Goal: Task Accomplishment & Management: Complete application form

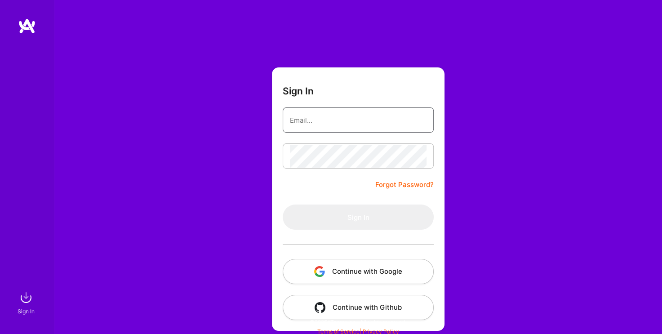
click at [308, 120] on input "email" at bounding box center [358, 120] width 137 height 23
type input "[EMAIL_ADDRESS][PERSON_NAME][DOMAIN_NAME]"
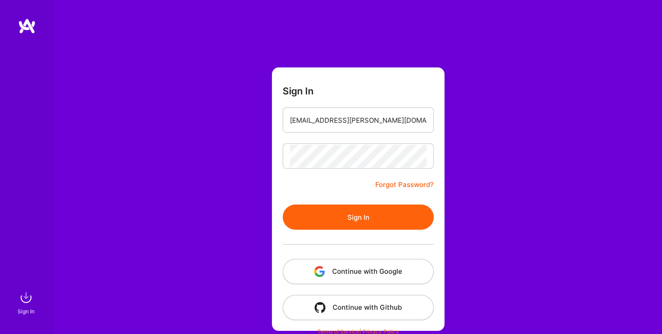
click at [362, 218] on button "Sign In" at bounding box center [358, 216] width 151 height 25
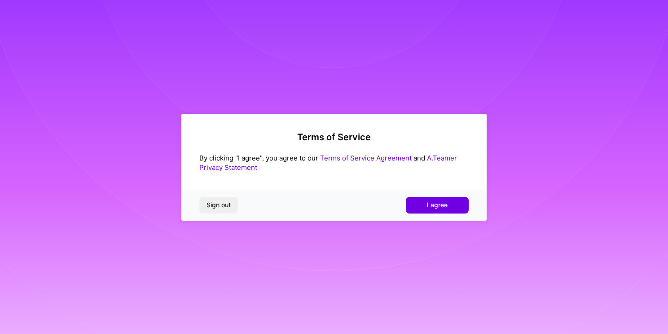
click at [449, 157] on link "A.Teamer Privacy Statement" at bounding box center [328, 163] width 258 height 18
click at [433, 208] on span "I agree" at bounding box center [437, 204] width 21 height 9
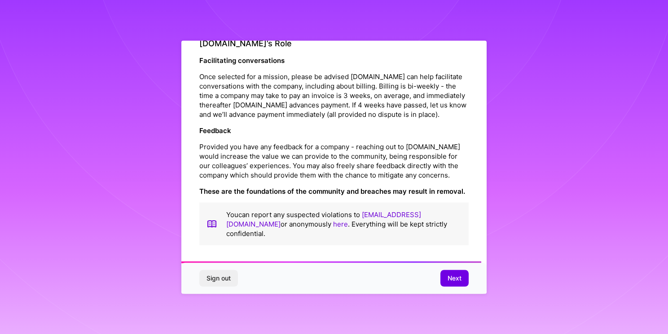
scroll to position [1020, 0]
click at [448, 275] on span "Next" at bounding box center [455, 278] width 14 height 9
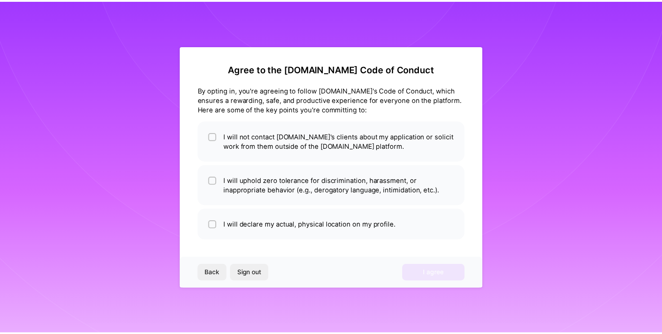
scroll to position [0, 0]
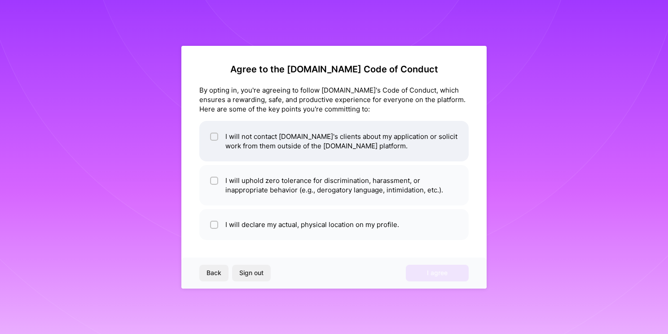
click at [216, 138] on input "checkbox" at bounding box center [215, 137] width 6 height 6
checkbox input "true"
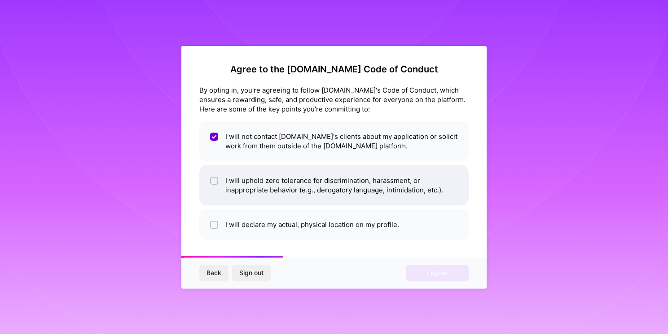
click at [216, 181] on input "checkbox" at bounding box center [215, 181] width 6 height 6
checkbox input "true"
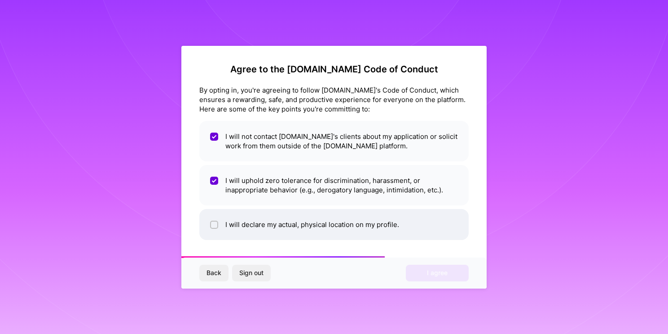
click at [216, 221] on div at bounding box center [214, 225] width 8 height 8
checkbox input "true"
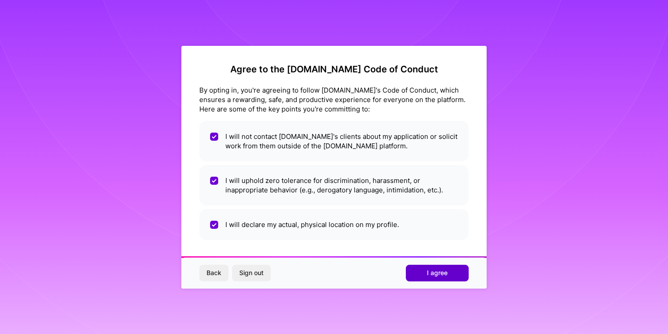
click at [433, 273] on span "I agree" at bounding box center [437, 272] width 21 height 9
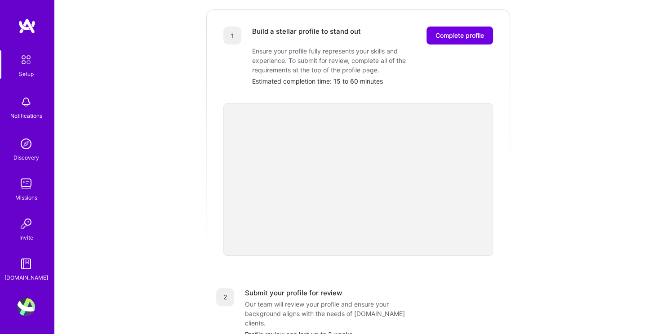
scroll to position [124, 0]
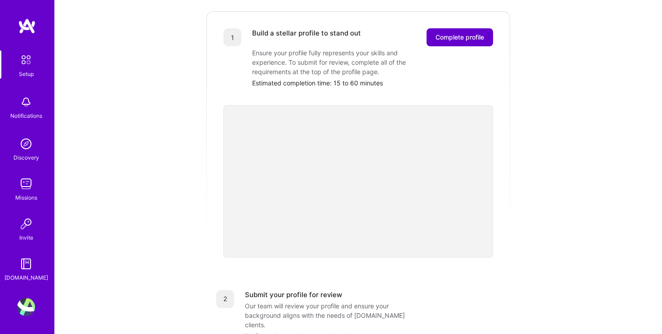
click at [466, 33] on span "Complete profile" at bounding box center [459, 37] width 49 height 9
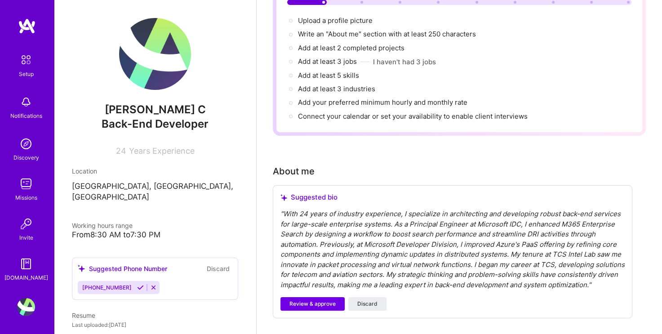
scroll to position [135, 0]
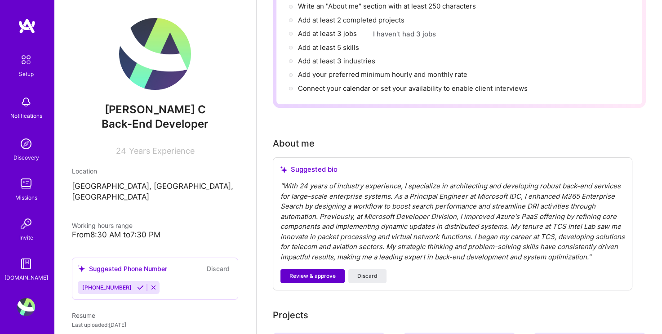
click at [319, 272] on span "Review & approve" at bounding box center [312, 276] width 46 height 8
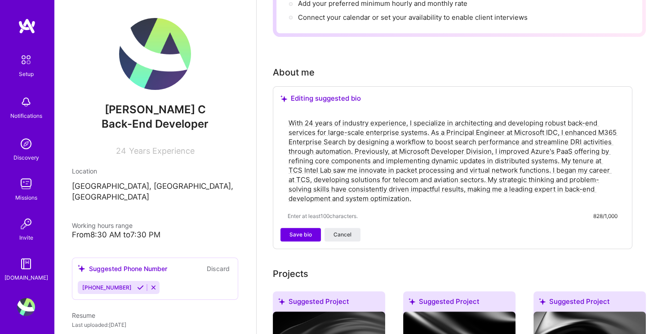
scroll to position [225, 0]
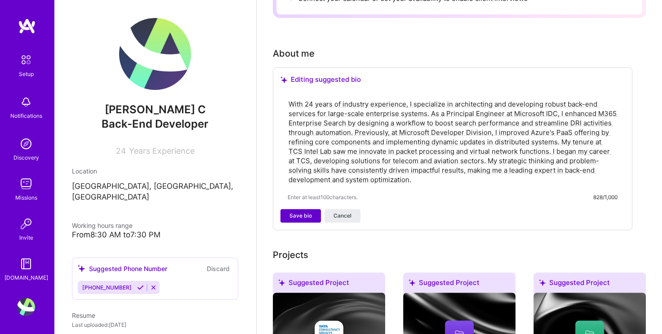
click at [298, 212] on span "Save bio" at bounding box center [300, 216] width 22 height 8
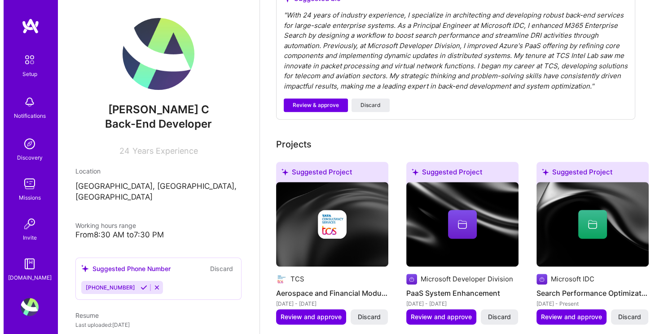
scroll to position [404, 0]
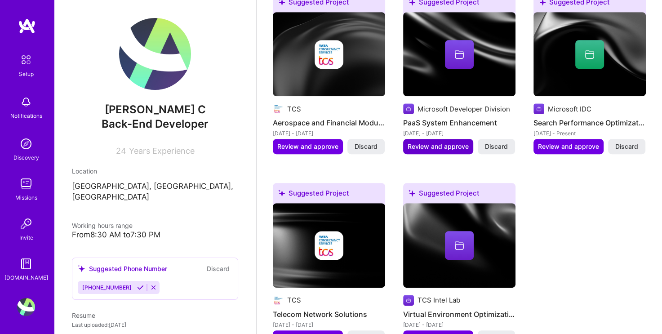
click at [453, 142] on span "Review and approve" at bounding box center [437, 146] width 61 height 9
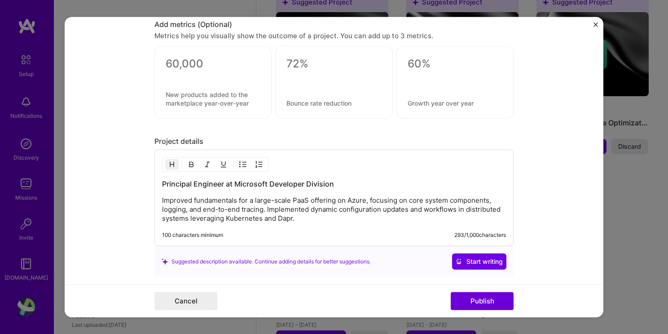
scroll to position [674, 0]
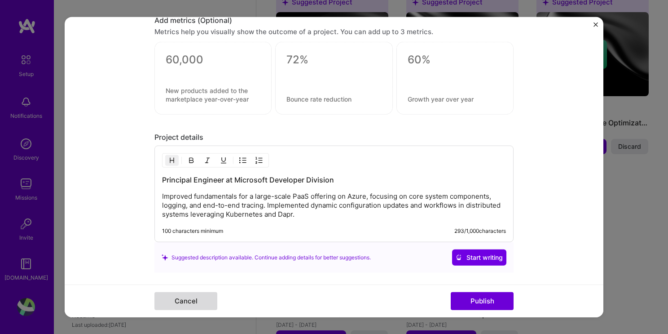
click at [200, 300] on button "Cancel" at bounding box center [186, 301] width 63 height 18
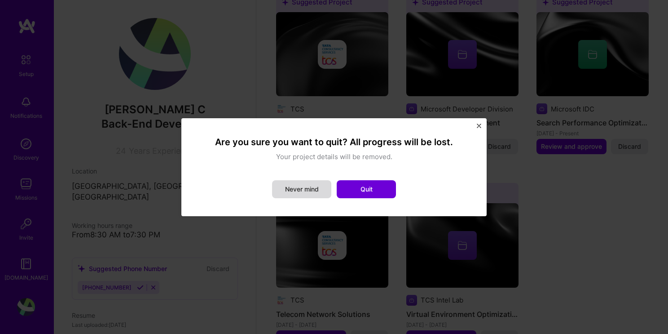
click at [314, 191] on button "Never mind" at bounding box center [301, 189] width 59 height 18
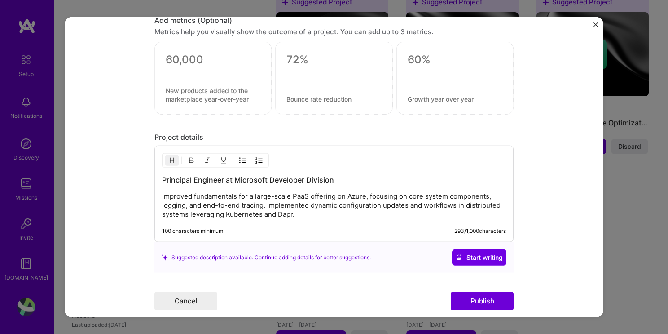
click at [597, 22] on img "Close" at bounding box center [596, 24] width 4 height 4
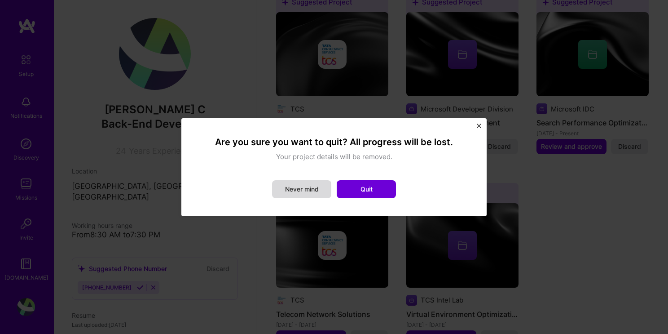
click at [296, 187] on button "Never mind" at bounding box center [301, 189] width 59 height 18
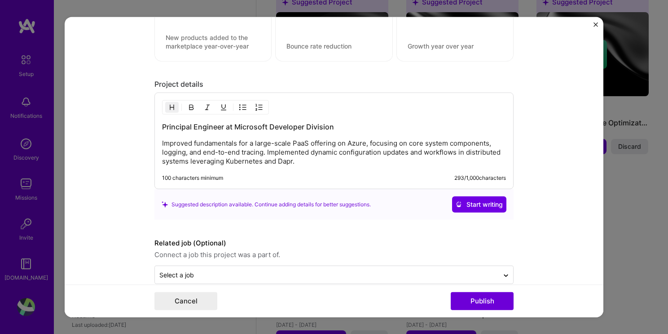
scroll to position [740, 0]
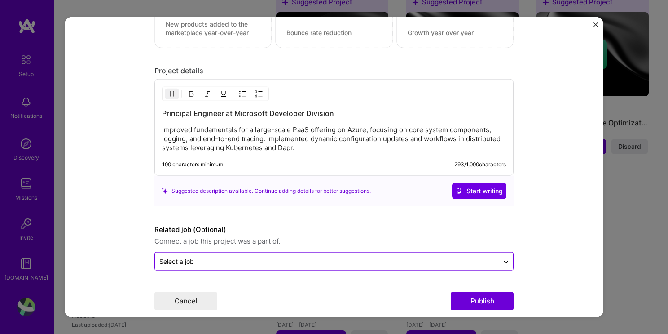
click at [306, 262] on input "text" at bounding box center [326, 260] width 335 height 9
click at [549, 224] on form "Editing suggested project This project is suggested based on your LinkedIn, res…" at bounding box center [334, 167] width 539 height 301
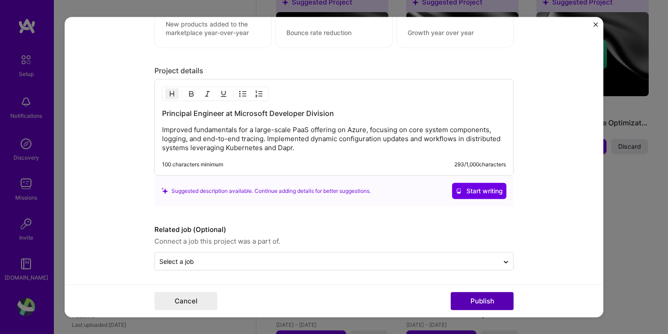
click at [489, 303] on button "Publish" at bounding box center [482, 301] width 63 height 18
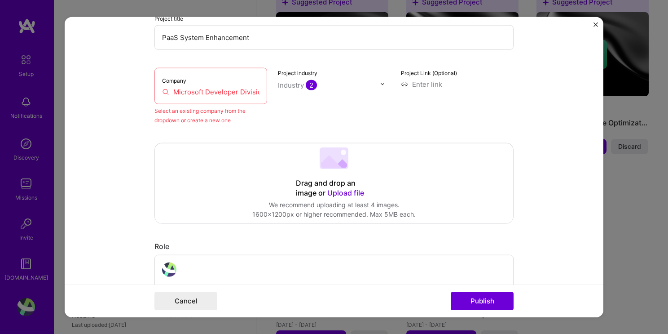
scroll to position [59, 0]
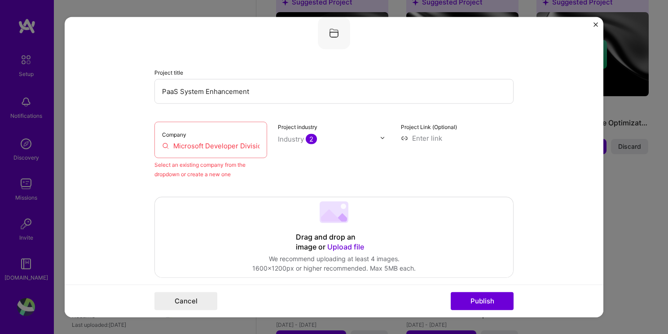
click at [231, 143] on input "Microsoft Developer Division" at bounding box center [210, 145] width 97 height 9
drag, startPoint x: 201, startPoint y: 144, endPoint x: 274, endPoint y: 144, distance: 73.7
click at [274, 144] on div "Company Microsoft Developer Division Select an existing company from the dropdo…" at bounding box center [334, 149] width 359 height 57
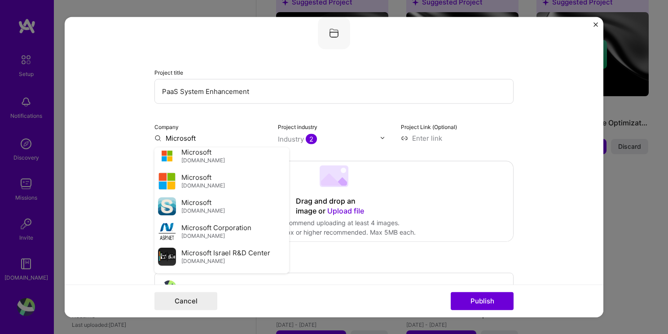
scroll to position [314, 0]
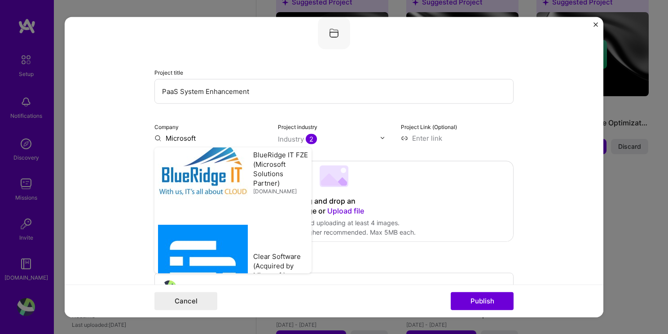
click at [201, 137] on input "Microsoft" at bounding box center [211, 137] width 113 height 9
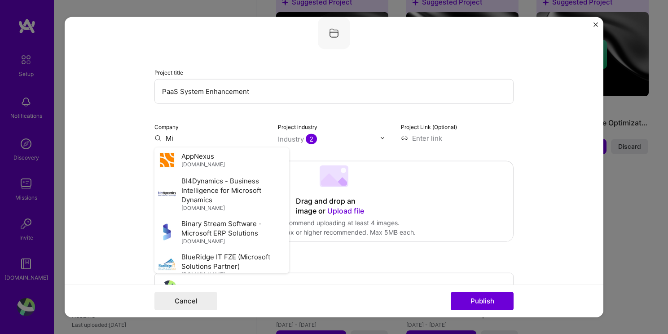
type input "M"
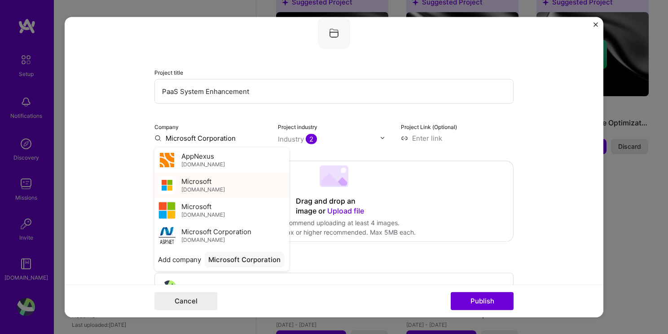
click at [212, 183] on div "Microsoft [DOMAIN_NAME]" at bounding box center [203, 185] width 44 height 17
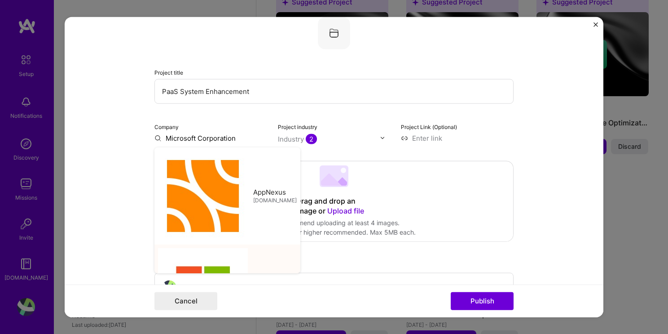
type input "Microsoft"
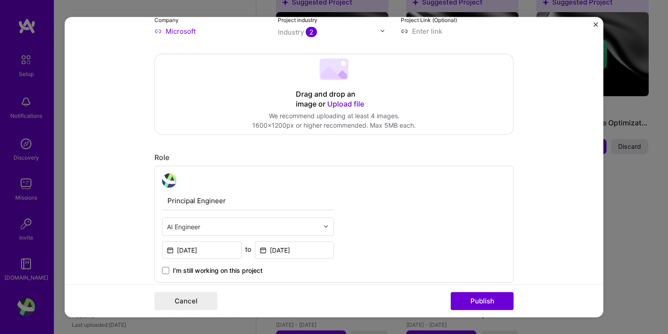
scroll to position [194, 0]
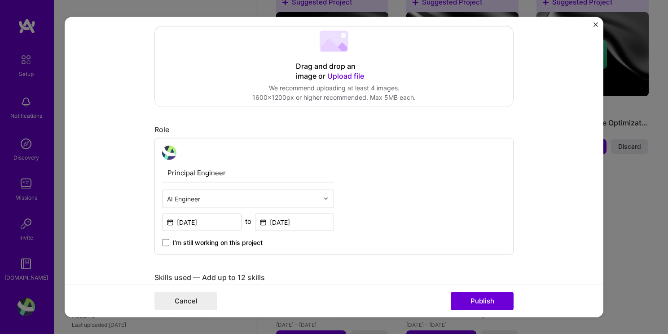
click at [255, 202] on input "text" at bounding box center [243, 198] width 152 height 9
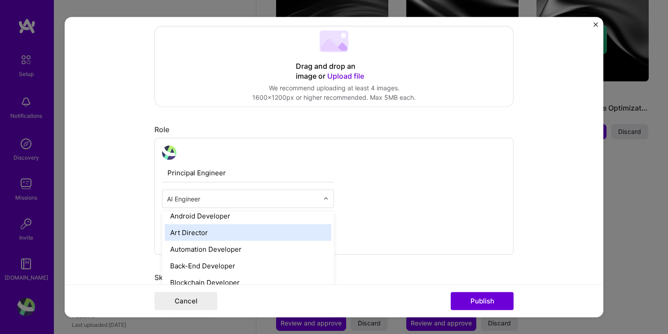
scroll to position [135, 0]
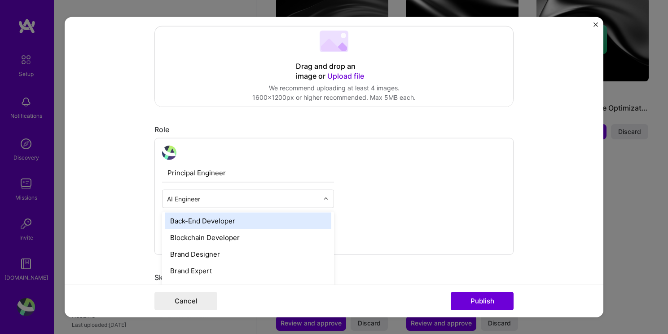
click at [230, 222] on div "Back-End Developer" at bounding box center [248, 220] width 167 height 17
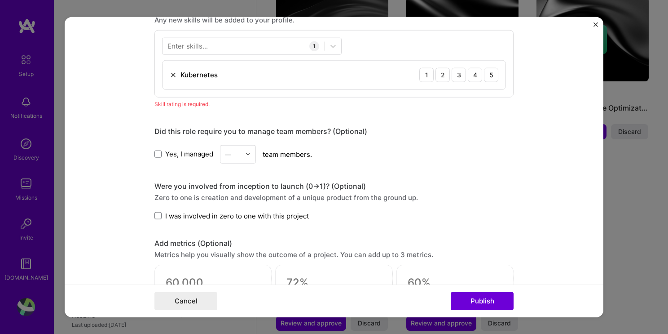
scroll to position [463, 0]
click at [158, 217] on label "I was involved in zero to one with this project" at bounding box center [232, 214] width 155 height 9
click at [0, 0] on input "I was involved in zero to one with this project" at bounding box center [0, 0] width 0 height 0
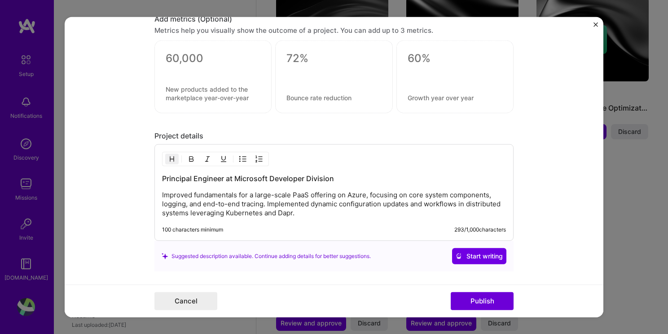
scroll to position [751, 0]
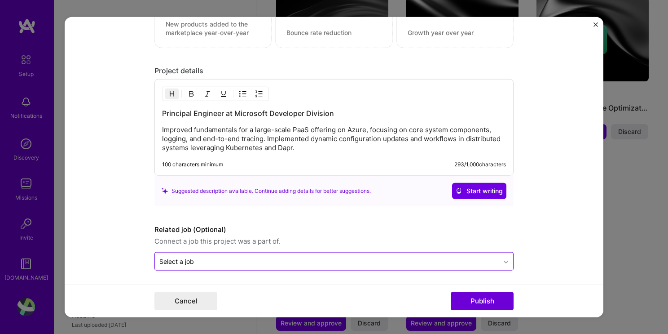
click at [504, 260] on icon at bounding box center [506, 261] width 7 height 9
click at [532, 244] on form "Editing suggested project This project is suggested based on your LinkedIn, res…" at bounding box center [334, 167] width 539 height 301
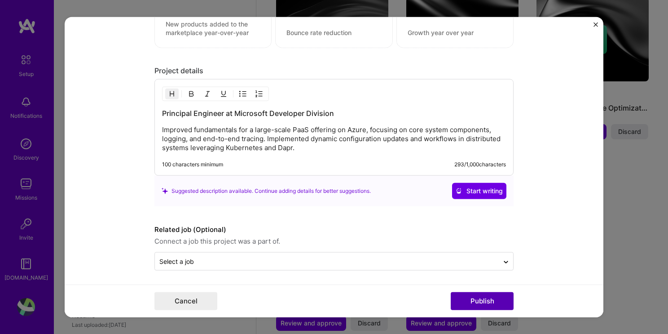
click at [494, 297] on button "Publish" at bounding box center [482, 301] width 63 height 18
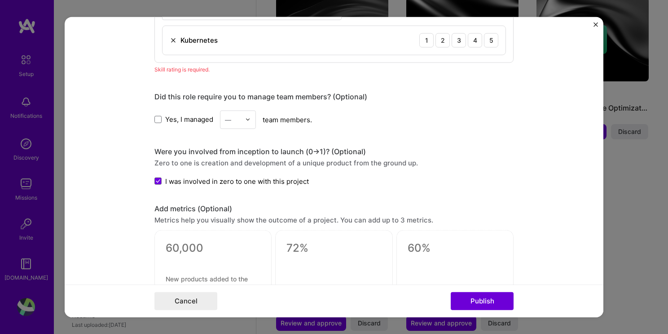
scroll to position [448, 0]
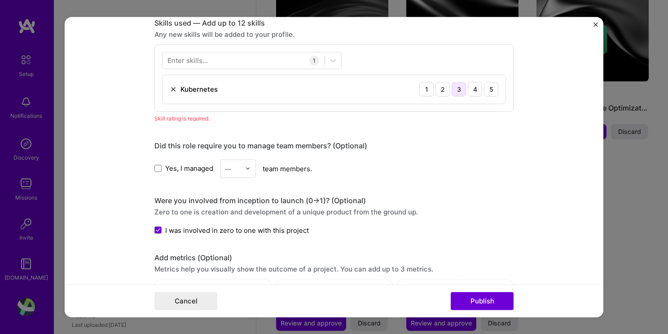
click at [456, 87] on div "3" at bounding box center [459, 89] width 14 height 14
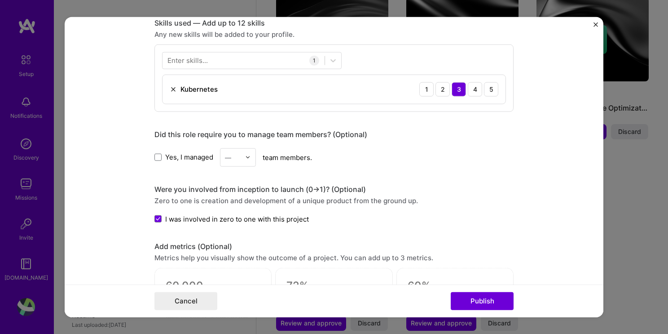
click at [188, 56] on div "Enter skills..." at bounding box center [188, 60] width 40 height 9
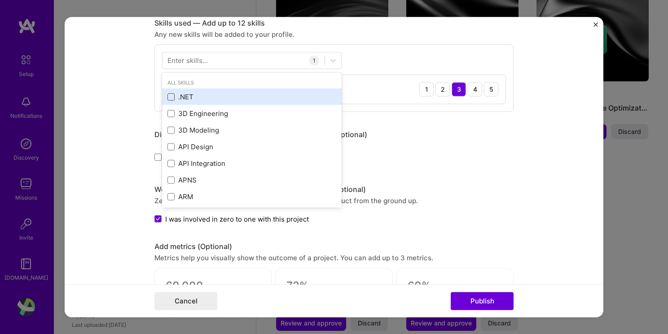
click at [168, 96] on span at bounding box center [171, 96] width 7 height 7
click at [0, 0] on input "checkbox" at bounding box center [0, 0] width 0 height 0
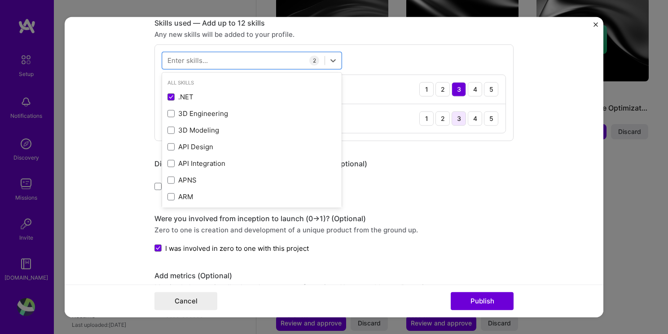
click at [453, 116] on div "3" at bounding box center [459, 118] width 14 height 14
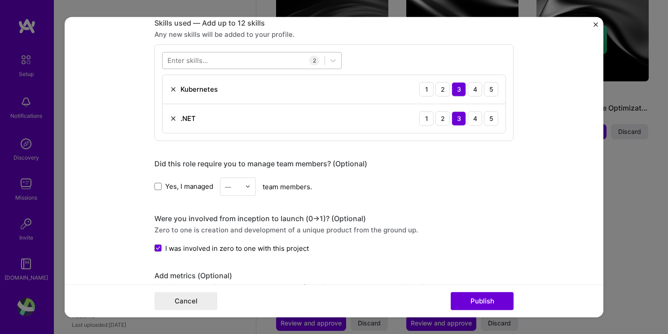
click at [204, 58] on div at bounding box center [244, 60] width 162 height 15
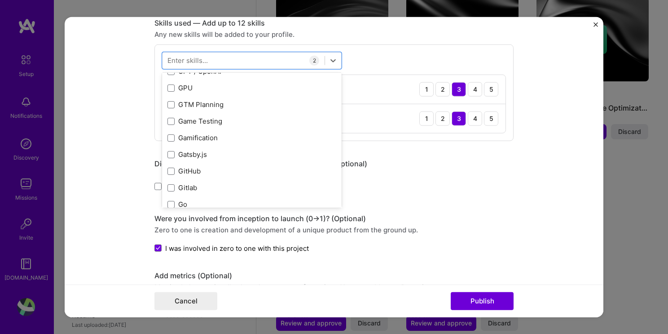
scroll to position [2605, 0]
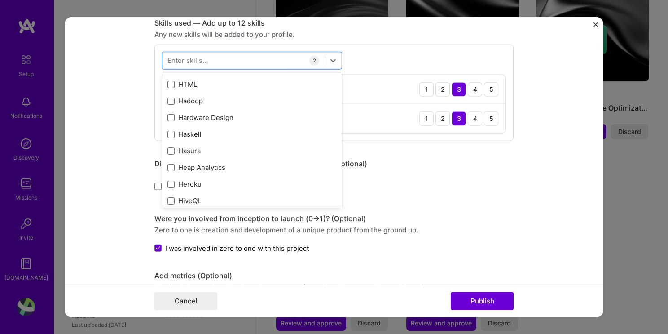
click at [561, 179] on form "Editing suggested project This project is suggested based on your LinkedIn, res…" at bounding box center [334, 167] width 539 height 301
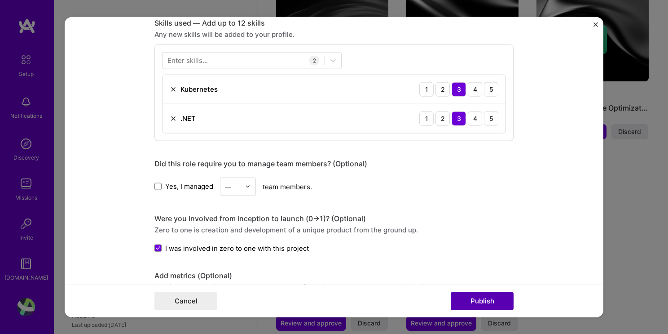
click at [499, 293] on button "Publish" at bounding box center [482, 301] width 63 height 18
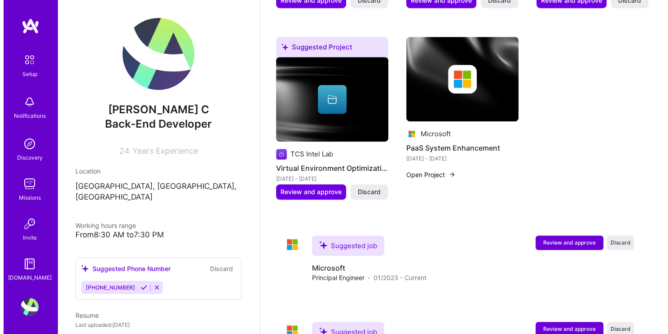
scroll to position [644, 0]
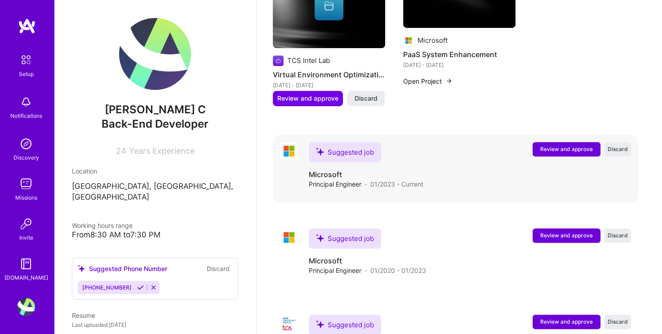
click at [570, 145] on span "Review and approve" at bounding box center [566, 149] width 53 height 8
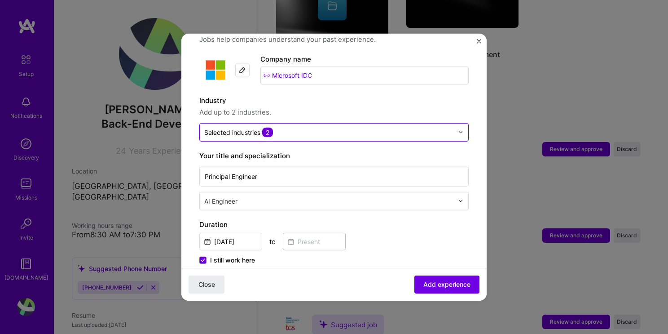
scroll to position [90, 0]
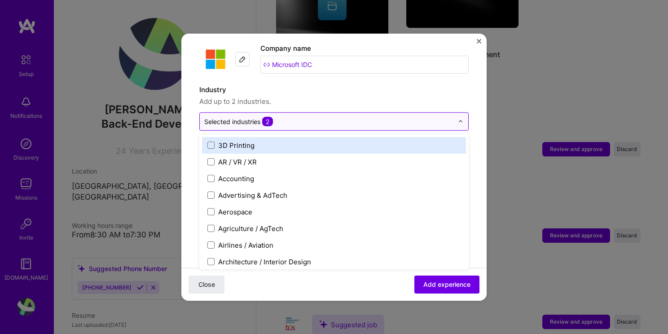
click at [340, 116] on input "text" at bounding box center [328, 120] width 249 height 9
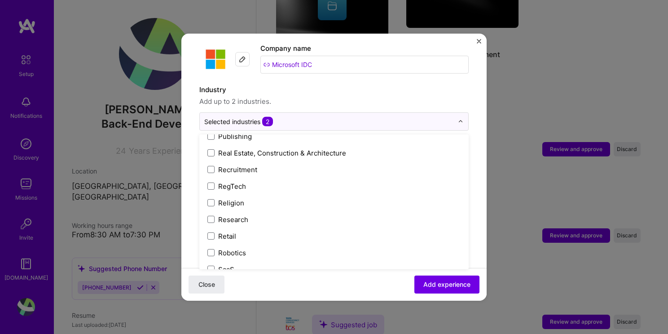
scroll to position [1842, 0]
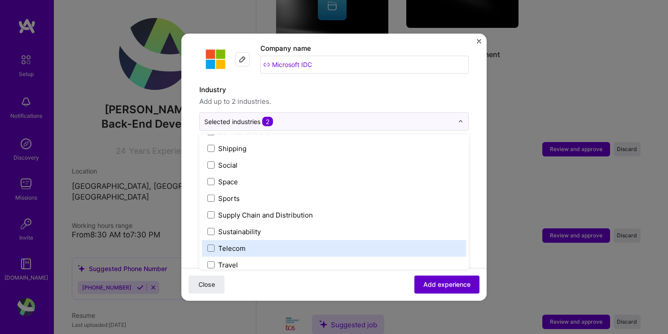
click at [454, 287] on span "Add experience" at bounding box center [447, 284] width 47 height 9
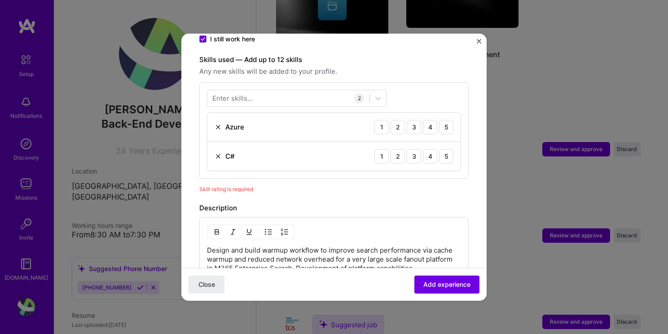
scroll to position [310, 0]
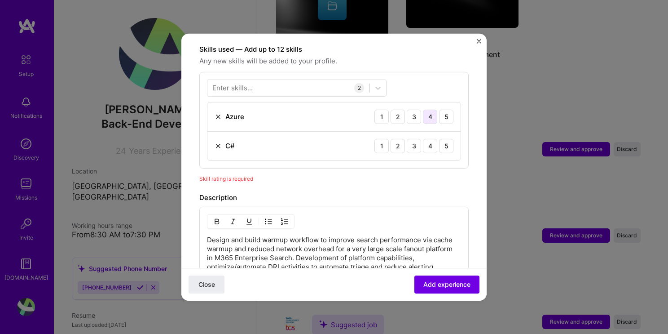
click at [423, 109] on div "4" at bounding box center [430, 116] width 14 height 14
click at [426, 138] on div "4" at bounding box center [430, 145] width 14 height 14
click at [442, 282] on span "Add experience" at bounding box center [447, 284] width 47 height 9
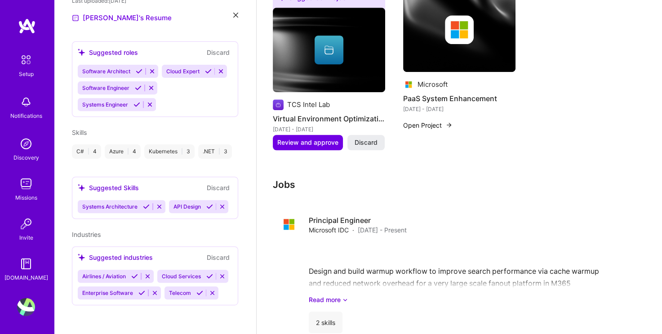
scroll to position [380, 0]
click at [150, 273] on icon at bounding box center [147, 276] width 7 height 7
click at [177, 269] on div "Suggested industries Discard Cloud Services Enterprise Software Telecom" at bounding box center [155, 275] width 166 height 59
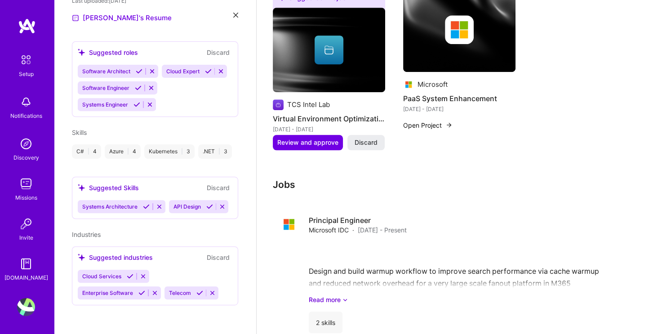
click at [204, 262] on button "Discard" at bounding box center [218, 257] width 28 height 10
click at [159, 274] on div "Cloud Services Enterprise Software Telecom" at bounding box center [155, 285] width 155 height 30
drag, startPoint x: 159, startPoint y: 274, endPoint x: 474, endPoint y: 200, distance: 323.1
click at [474, 208] on div "Principal Engineer Microsoft IDC · [DATE] - Present Design and build warmup wor…" at bounding box center [455, 274] width 365 height 132
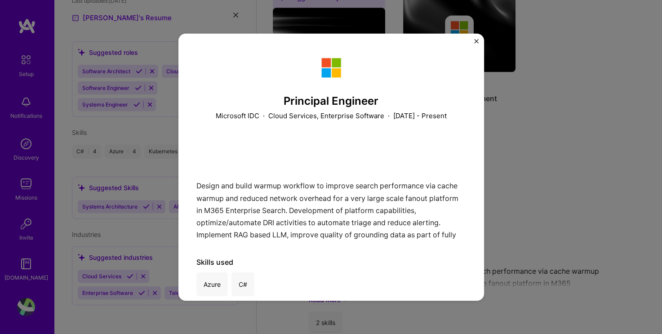
click at [477, 39] on img "Close" at bounding box center [476, 41] width 4 height 4
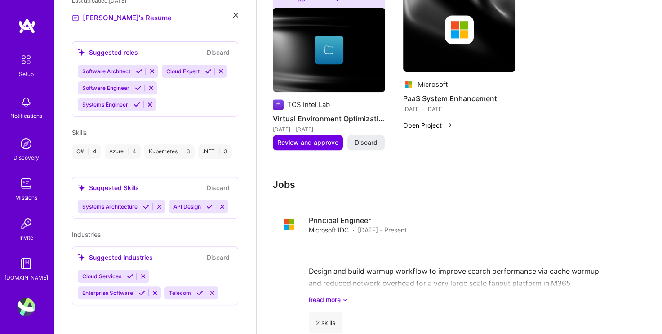
click at [566, 179] on h3 "Jobs" at bounding box center [455, 184] width 365 height 11
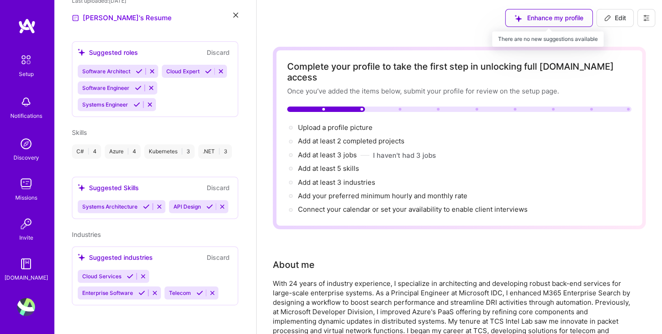
click at [547, 18] on div "Enhance my profile" at bounding box center [549, 18] width 88 height 18
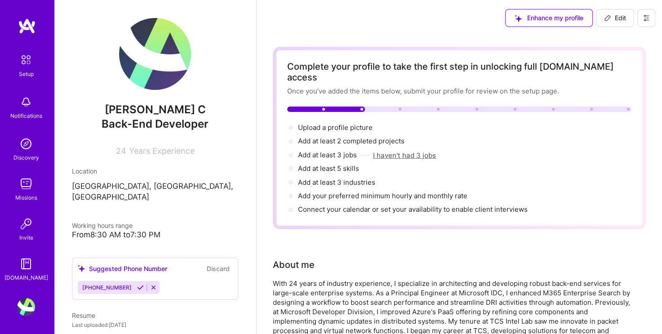
click at [393, 150] on button "I haven't had 3 jobs" at bounding box center [404, 154] width 63 height 9
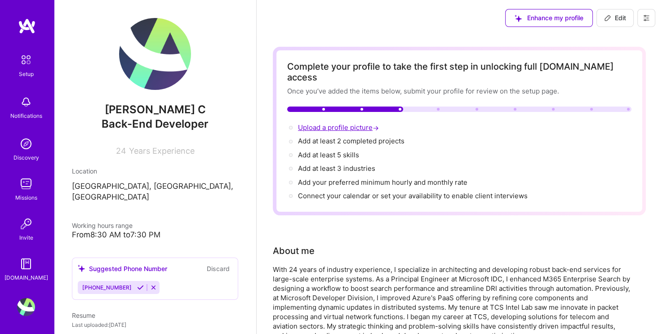
click at [340, 123] on span "Upload a profile picture →" at bounding box center [339, 127] width 83 height 9
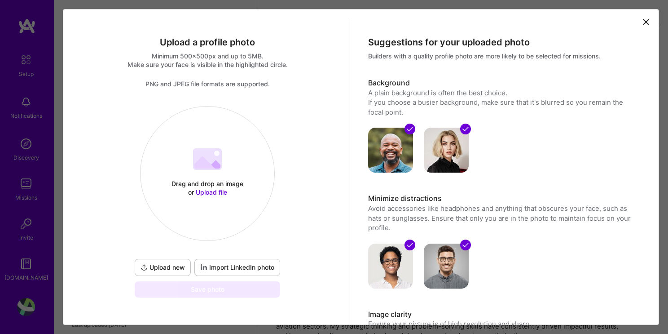
click at [230, 267] on span "Import LinkedIn photo" at bounding box center [237, 267] width 74 height 9
click at [215, 192] on span "Upload file" at bounding box center [211, 192] width 31 height 8
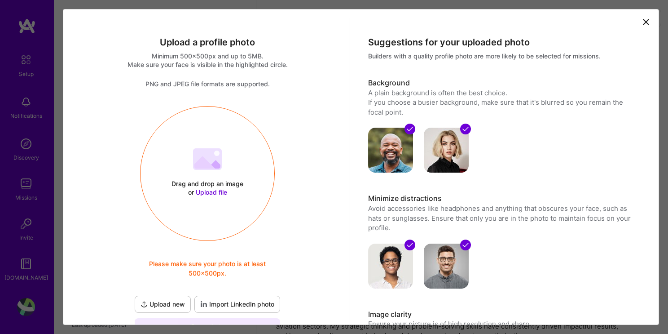
click at [208, 194] on span "Upload file" at bounding box center [211, 192] width 31 height 8
click at [203, 192] on span "Upload file" at bounding box center [211, 192] width 31 height 8
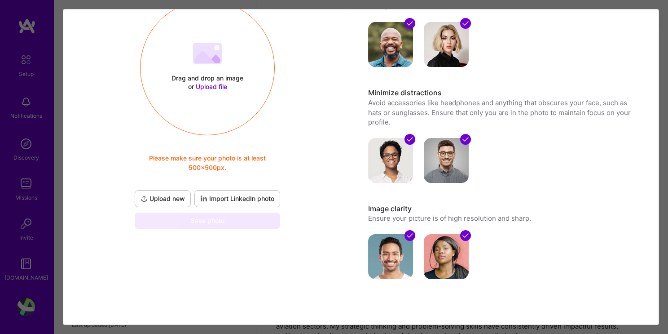
scroll to position [115, 0]
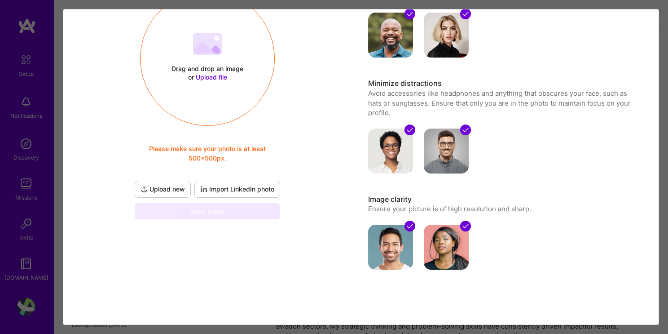
click at [203, 75] on span "Upload file" at bounding box center [211, 77] width 31 height 8
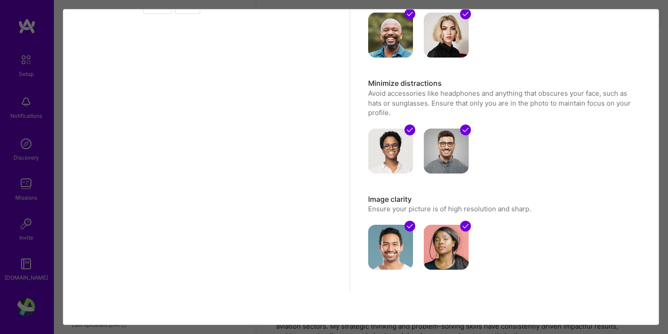
click at [607, 239] on div at bounding box center [503, 242] width 271 height 56
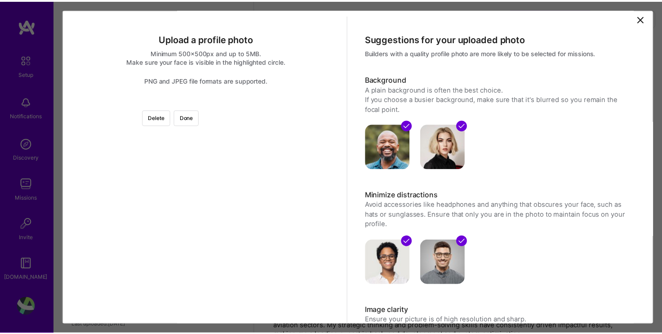
scroll to position [0, 0]
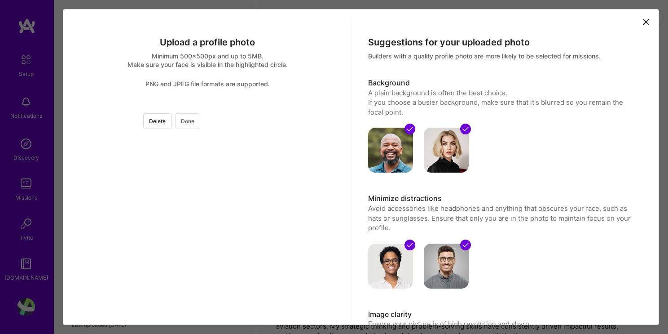
click at [200, 119] on button "Done" at bounding box center [187, 121] width 25 height 16
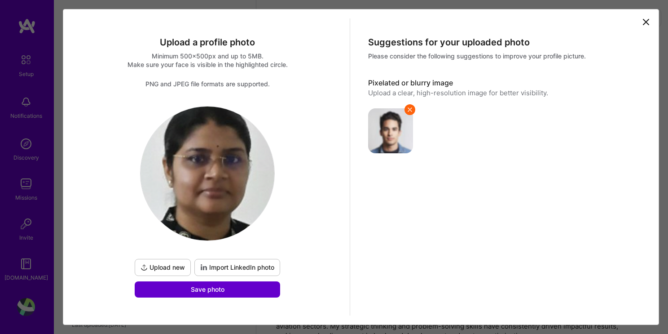
click at [199, 291] on span "Save photo" at bounding box center [208, 289] width 34 height 9
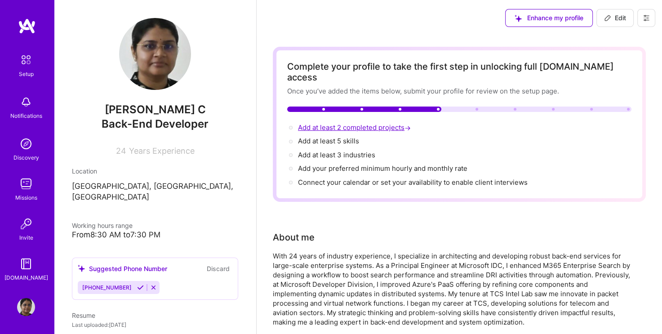
click at [359, 123] on span "Add at least 2 completed projects →" at bounding box center [355, 127] width 115 height 9
select select "US"
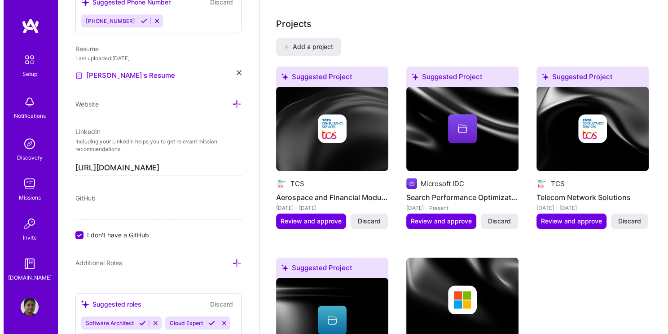
scroll to position [748, 0]
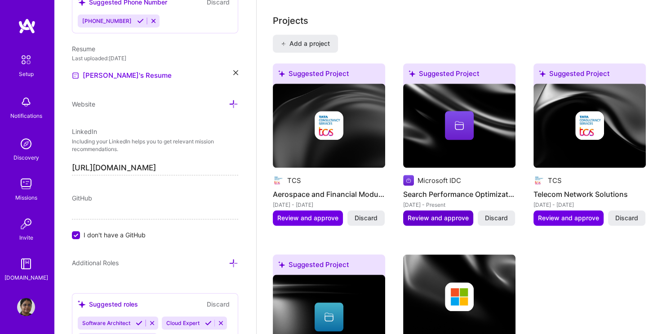
click at [447, 210] on button "Review and approve" at bounding box center [438, 217] width 70 height 15
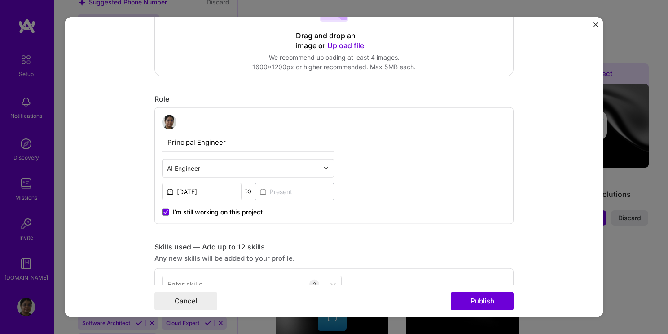
scroll to position [225, 0]
click at [325, 163] on div at bounding box center [328, 168] width 10 height 18
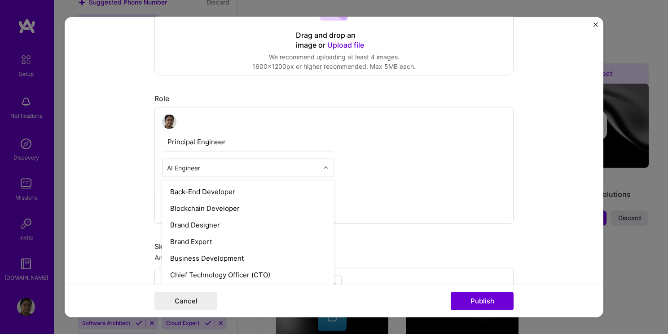
scroll to position [135, 0]
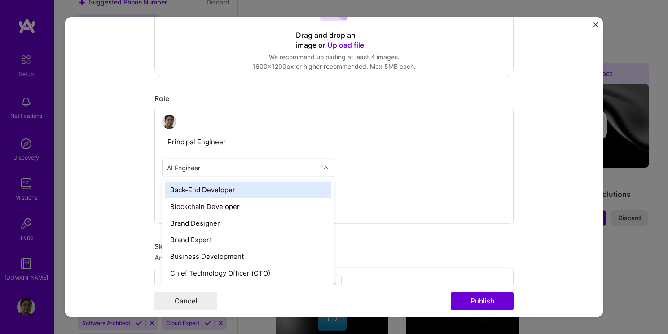
click at [221, 190] on div "Back-End Developer" at bounding box center [248, 189] width 167 height 17
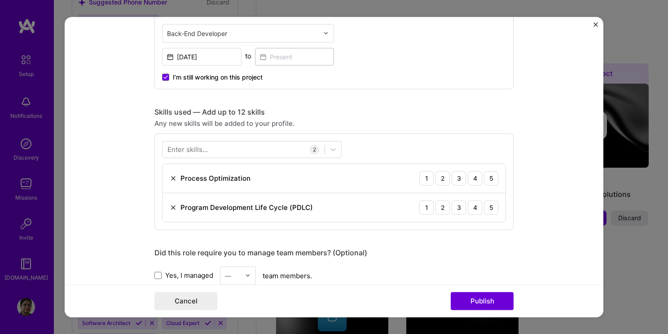
scroll to position [359, 0]
click at [170, 206] on img at bounding box center [173, 206] width 7 height 7
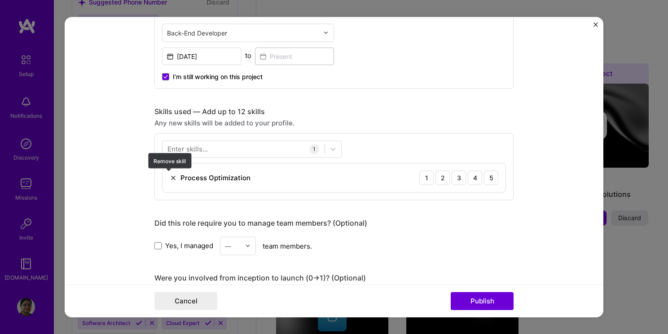
click at [171, 176] on img at bounding box center [173, 177] width 7 height 7
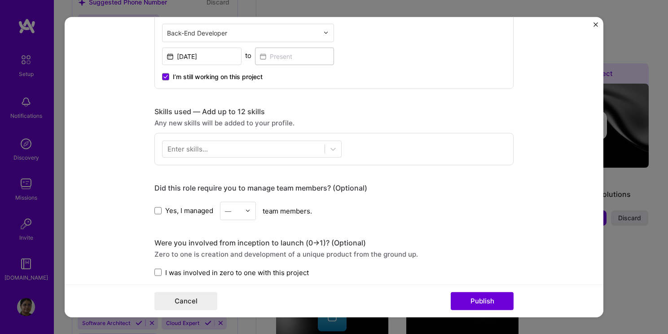
click at [183, 146] on div "Enter skills..." at bounding box center [188, 148] width 40 height 9
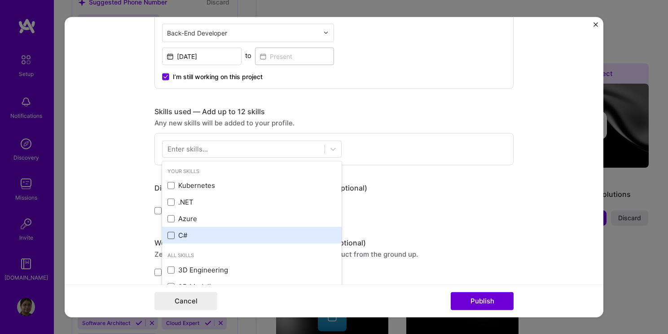
click at [168, 233] on span at bounding box center [171, 234] width 7 height 7
click at [0, 0] on input "checkbox" at bounding box center [0, 0] width 0 height 0
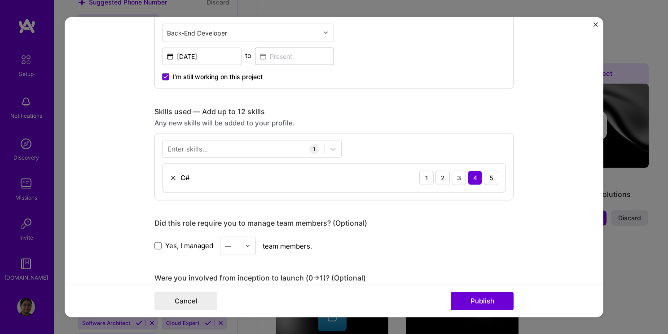
click at [383, 147] on div "Enter skills... 1 C# 1 2 3 4 5" at bounding box center [334, 166] width 359 height 67
click at [196, 144] on div "Enter skills..." at bounding box center [188, 148] width 40 height 9
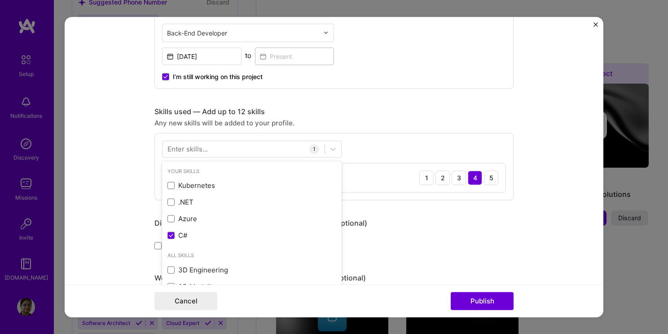
click at [192, 150] on div "Enter skills..." at bounding box center [188, 148] width 40 height 9
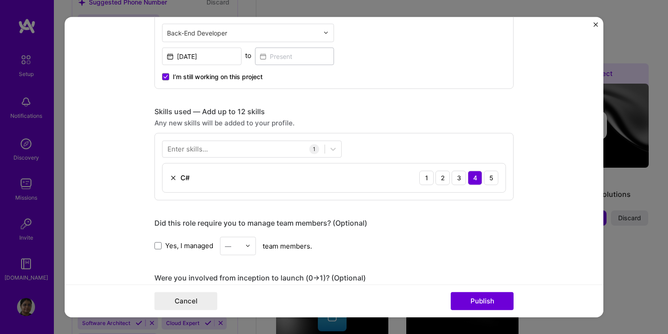
click at [192, 150] on div "Enter skills..." at bounding box center [188, 148] width 40 height 9
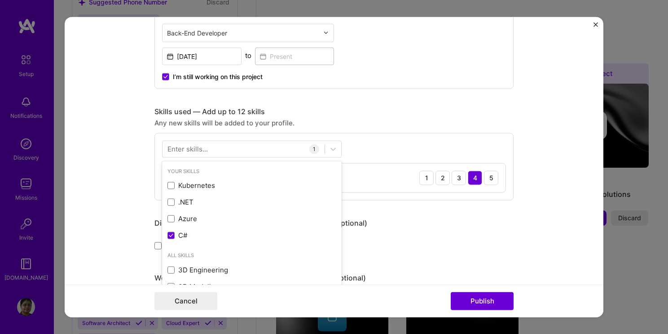
click at [171, 148] on div "Enter skills..." at bounding box center [188, 148] width 40 height 9
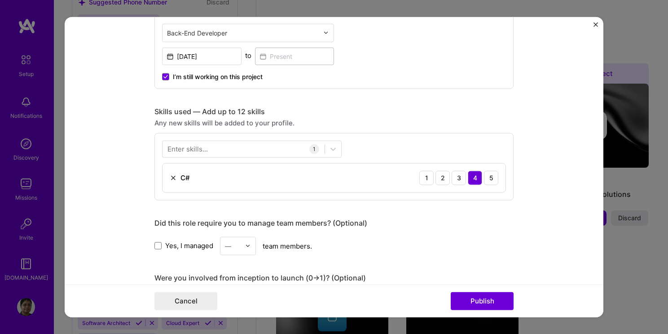
click at [174, 151] on div "Enter skills..." at bounding box center [188, 148] width 40 height 9
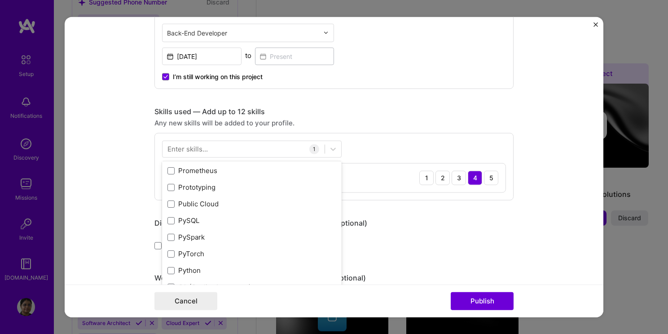
scroll to position [4267, 0]
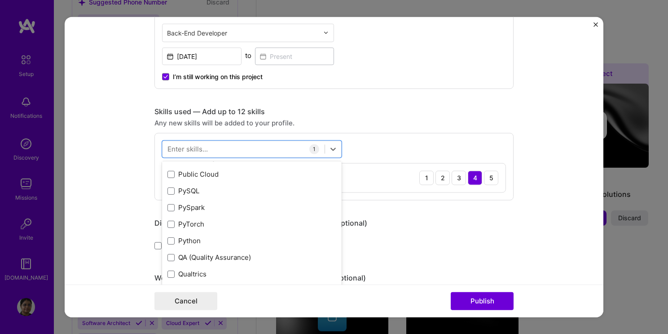
scroll to position [11, 0]
click at [202, 149] on div "Enter skills..." at bounding box center [188, 148] width 40 height 9
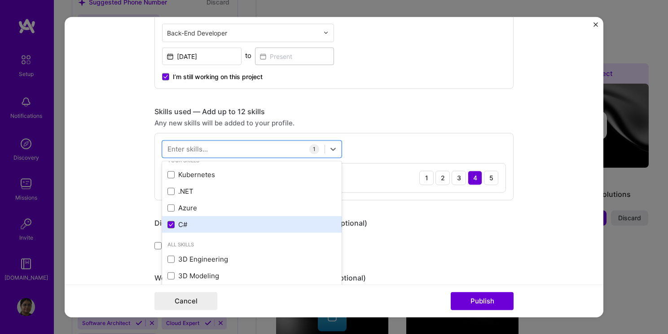
click at [169, 224] on icon at bounding box center [171, 224] width 4 height 4
click at [0, 0] on input "checkbox" at bounding box center [0, 0] width 0 height 0
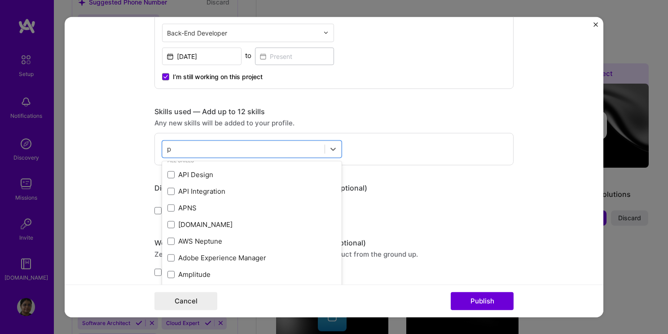
scroll to position [0, 0]
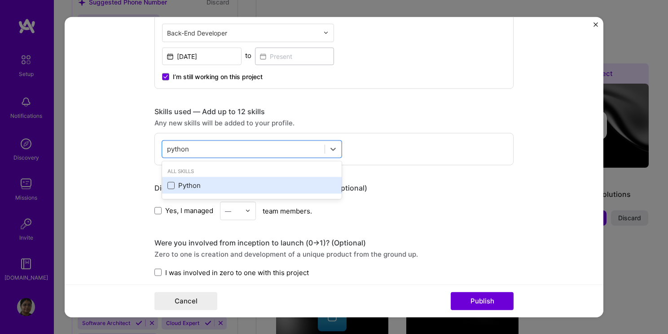
click at [169, 185] on span at bounding box center [171, 184] width 7 height 7
click at [0, 0] on input "checkbox" at bounding box center [0, 0] width 0 height 0
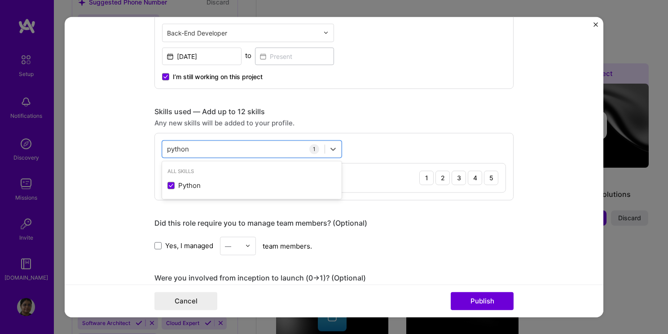
click at [376, 145] on div "option Python, selected. option Python selected, 0 of 2. 1 result available for…" at bounding box center [334, 166] width 359 height 67
click at [278, 143] on div "python python" at bounding box center [244, 148] width 162 height 15
drag, startPoint x: 234, startPoint y: 149, endPoint x: 158, endPoint y: 147, distance: 75.9
click at [158, 147] on div "option Python, selected. Select is focused ,type to refine list, press Down to …" at bounding box center [334, 166] width 359 height 67
click at [400, 148] on div "option Python, selected. 0 results available for search term LLM. Use Up and Do…" at bounding box center [334, 166] width 359 height 67
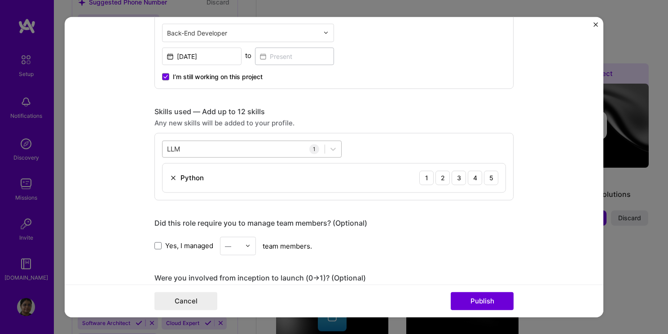
click at [254, 146] on div "LLM LLM" at bounding box center [244, 148] width 162 height 15
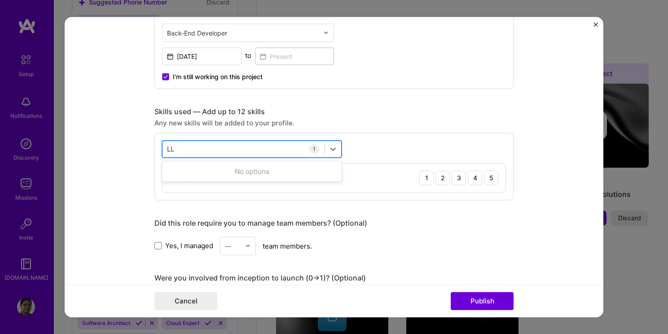
type input "L"
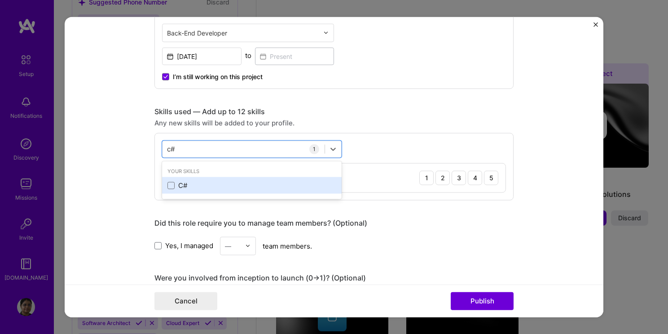
click at [195, 181] on div "C#" at bounding box center [252, 185] width 169 height 9
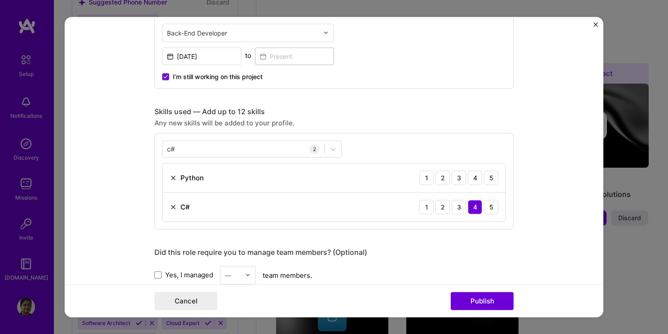
click at [390, 138] on div "c# c# 2 Python 1 2 3 4 5 C# 1 2 3 4 5" at bounding box center [334, 181] width 359 height 97
click at [270, 148] on div "c# c#" at bounding box center [244, 148] width 162 height 15
type input "c"
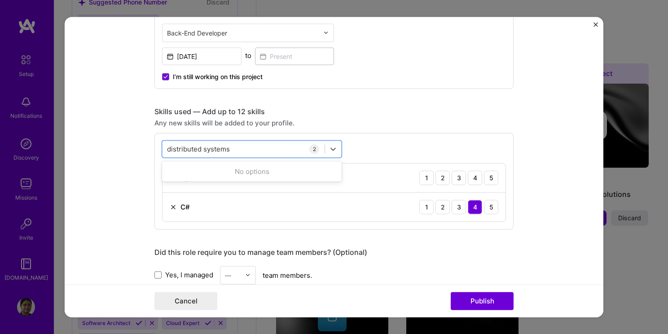
type input "distributed systems"
click at [368, 149] on div "option C#, selected. 0 results available for search term distributed systems. U…" at bounding box center [334, 181] width 359 height 97
click at [452, 179] on div "3" at bounding box center [459, 177] width 14 height 14
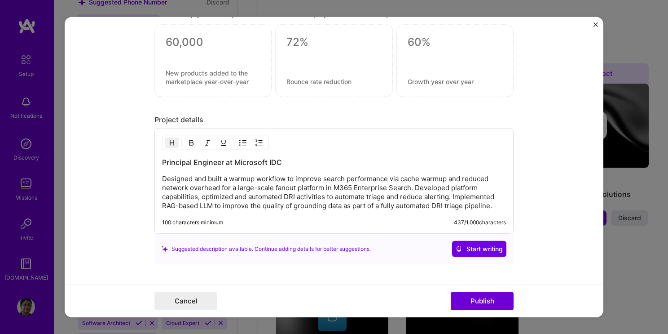
scroll to position [778, 0]
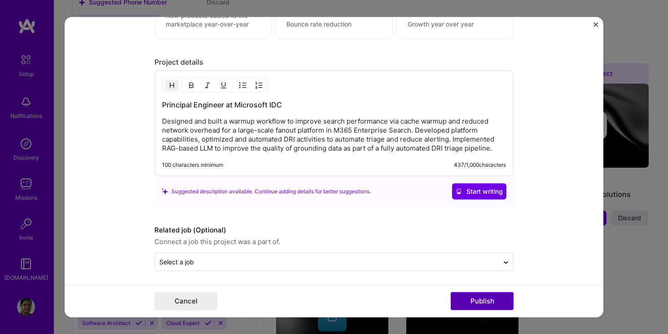
click at [488, 301] on button "Publish" at bounding box center [482, 301] width 63 height 18
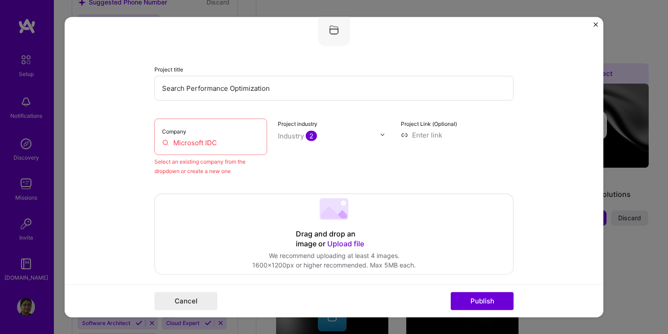
scroll to position [59, 0]
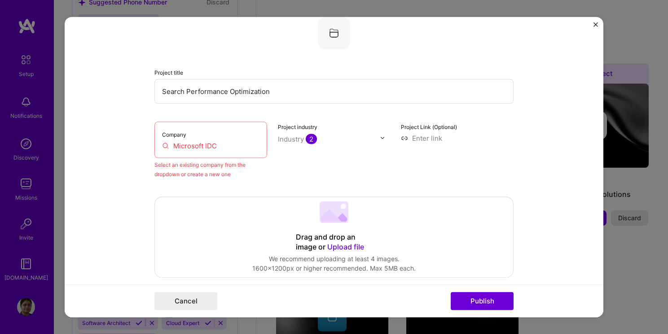
click at [190, 147] on input "Microsoft IDC" at bounding box center [210, 145] width 97 height 9
drag, startPoint x: 226, startPoint y: 150, endPoint x: 106, endPoint y: 149, distance: 120.4
click at [106, 149] on form "Editing suggested project This project is suggested based on your LinkedIn, res…" at bounding box center [334, 167] width 539 height 301
drag, startPoint x: 106, startPoint y: 149, endPoint x: 161, endPoint y: 145, distance: 55.0
click at [162, 145] on input "Microsoft IDC" at bounding box center [210, 145] width 97 height 9
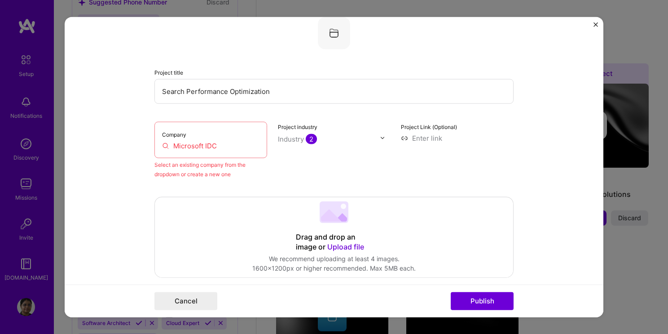
click at [162, 145] on input "Microsoft IDC" at bounding box center [210, 145] width 97 height 9
click at [381, 158] on div "Project industry Industry 2" at bounding box center [334, 149] width 113 height 57
click at [186, 139] on div "Company Microsoft IDC" at bounding box center [211, 139] width 113 height 36
click at [185, 143] on input "Microsoft IDC" at bounding box center [210, 145] width 97 height 9
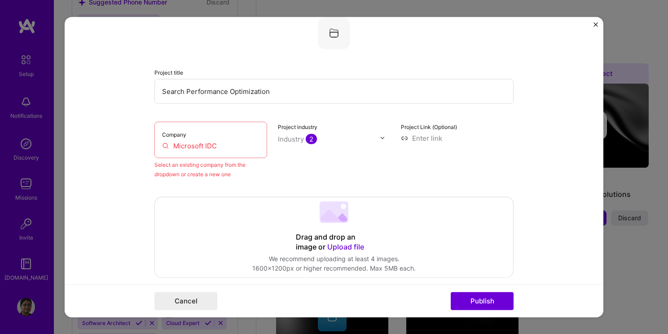
click at [189, 143] on input "Microsoft IDC" at bounding box center [210, 145] width 97 height 9
click at [218, 144] on input "Microsoft IDC" at bounding box center [210, 145] width 97 height 9
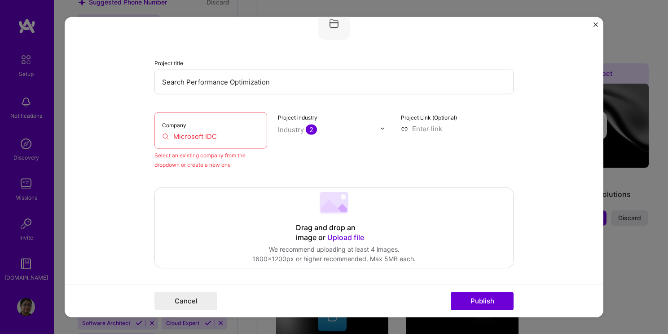
scroll to position [0, 0]
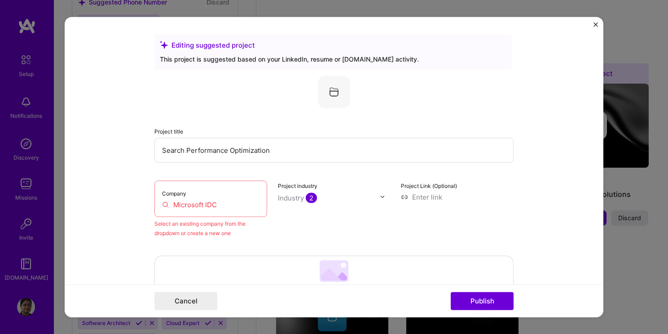
click at [207, 210] on div "Company Microsoft IDC" at bounding box center [211, 198] width 113 height 36
click at [230, 204] on input "Microsoft IDC" at bounding box center [210, 203] width 97 height 9
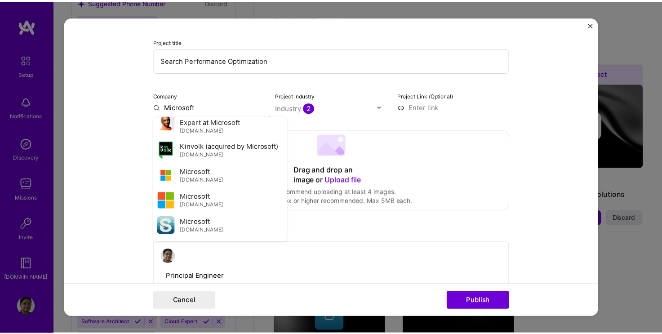
scroll to position [225, 0]
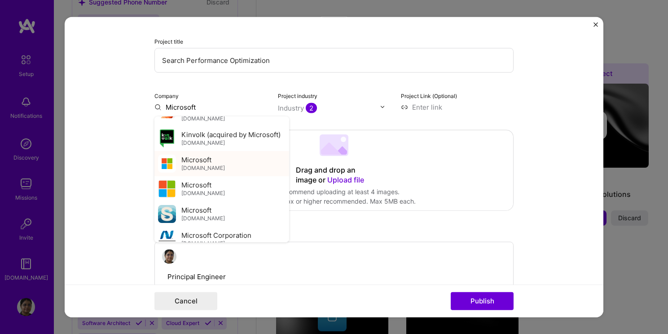
type input "Microsoft"
click at [169, 172] on img at bounding box center [167, 163] width 18 height 18
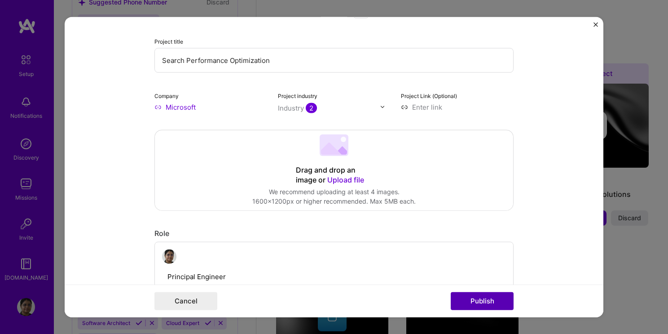
click at [483, 305] on button "Publish" at bounding box center [482, 301] width 63 height 18
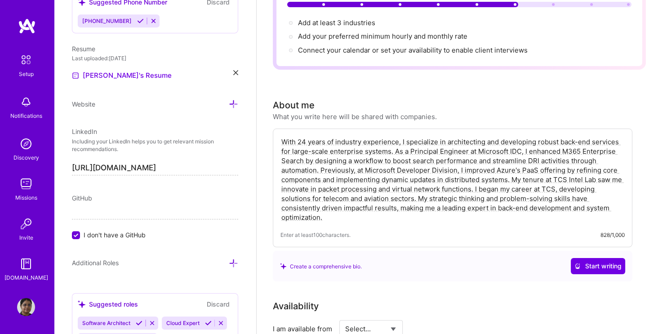
scroll to position [75, 0]
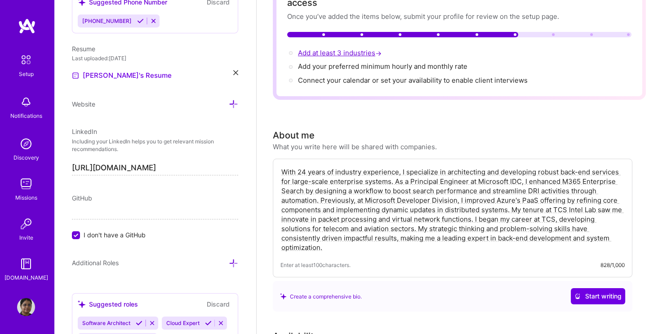
click at [311, 49] on span "Add at least 3 industries →" at bounding box center [340, 53] width 85 height 9
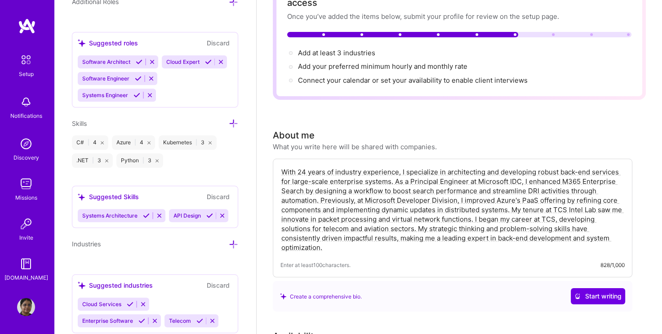
scroll to position [730, 0]
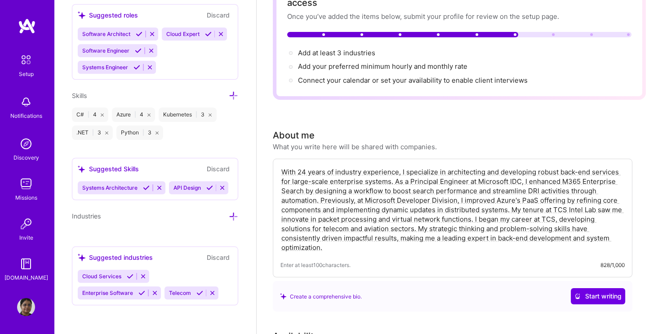
click at [229, 215] on icon at bounding box center [233, 216] width 9 height 9
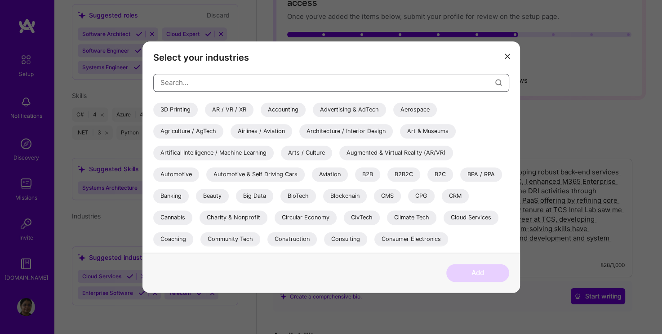
click at [193, 86] on input "modal" at bounding box center [327, 82] width 335 height 23
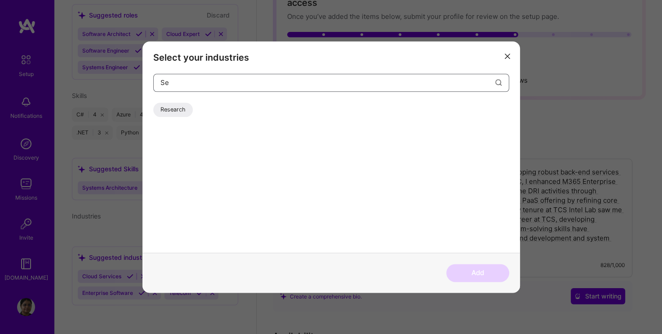
type input "S"
type input "I"
type input "t"
click at [182, 112] on div "Cloud Services" at bounding box center [180, 109] width 55 height 14
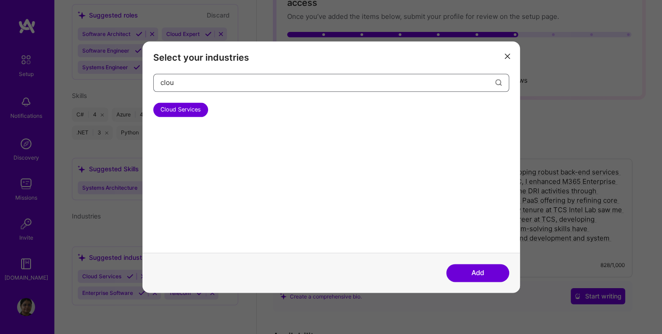
click at [191, 81] on input "clou" at bounding box center [327, 82] width 335 height 23
type input "telecom"
click at [181, 107] on div "Telecom" at bounding box center [171, 109] width 37 height 14
click at [200, 84] on input "telecom" at bounding box center [327, 82] width 335 height 23
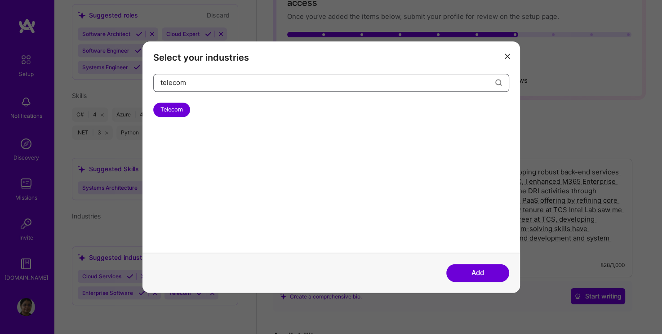
click at [200, 84] on input "telecom" at bounding box center [327, 82] width 335 height 23
click at [475, 267] on button "Add" at bounding box center [477, 273] width 63 height 18
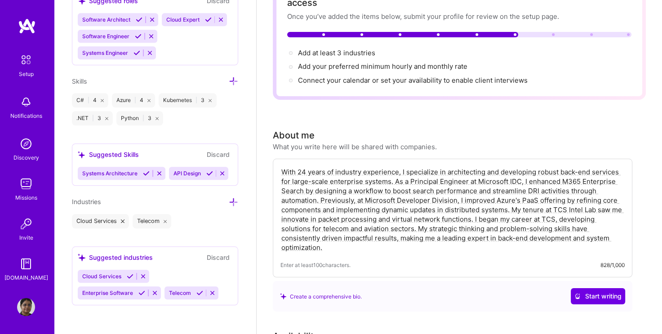
click at [229, 207] on icon at bounding box center [233, 201] width 9 height 9
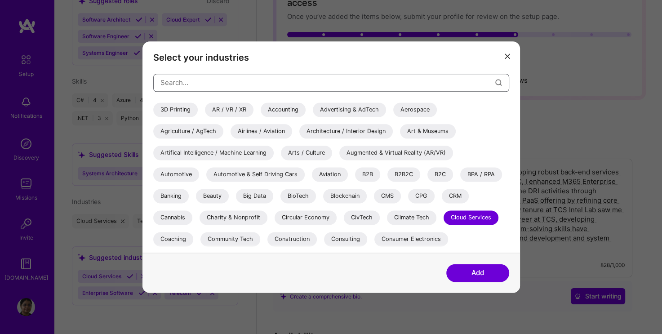
click at [196, 83] on input "modal" at bounding box center [327, 82] width 335 height 23
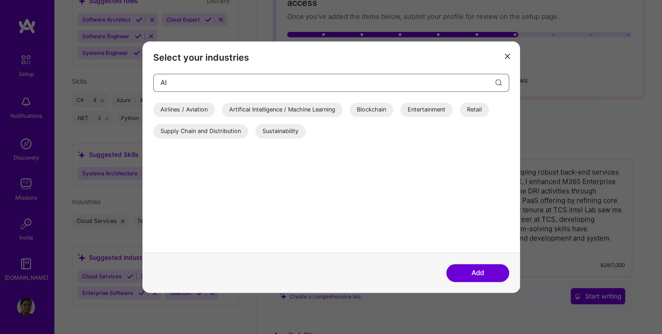
type input "A"
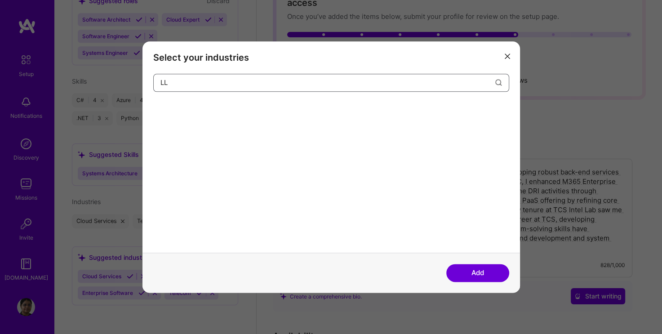
type input "L"
type input "arti"
click at [206, 112] on div "Artifical Intelligence / Machine Learning" at bounding box center [213, 109] width 120 height 14
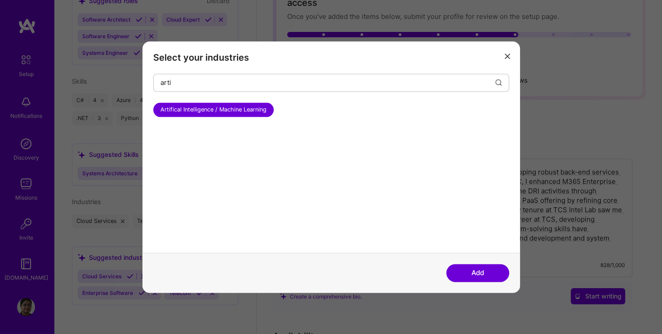
click at [494, 274] on button "Add" at bounding box center [477, 273] width 63 height 18
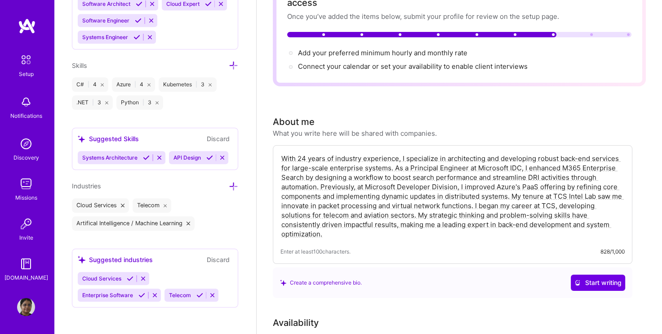
scroll to position [0, 0]
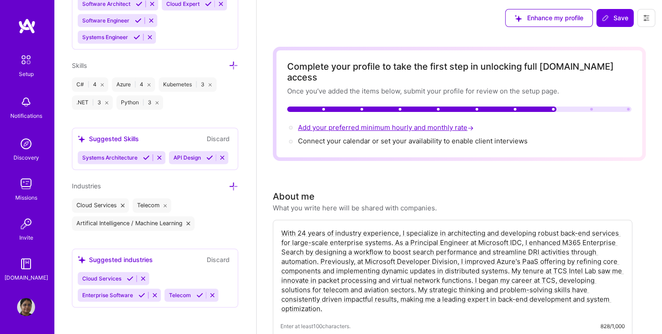
click at [410, 123] on span "Add your preferred minimum hourly and monthly rate →" at bounding box center [386, 127] width 177 height 9
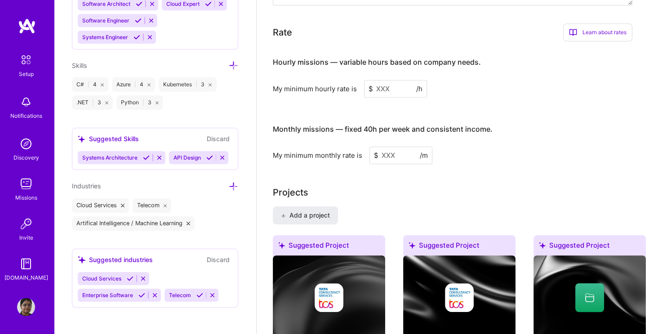
scroll to position [546, 0]
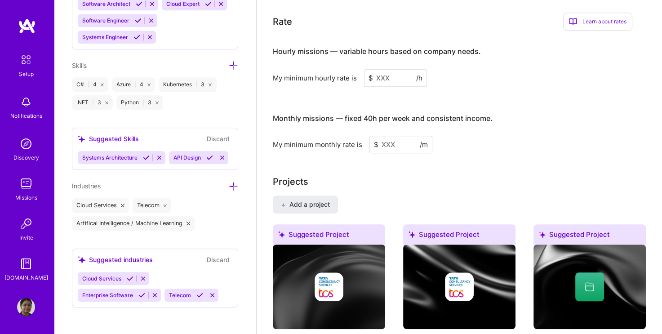
click at [374, 69] on input at bounding box center [395, 78] width 63 height 18
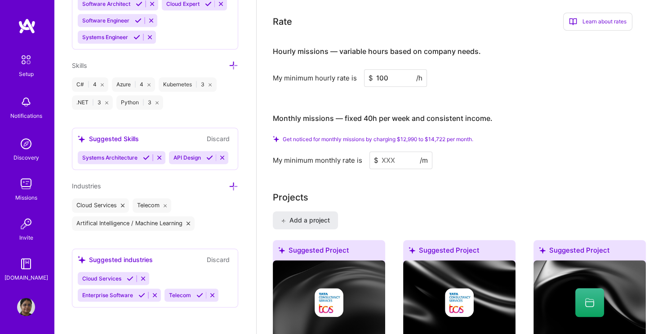
type input "100"
click at [383, 151] on input at bounding box center [400, 160] width 63 height 18
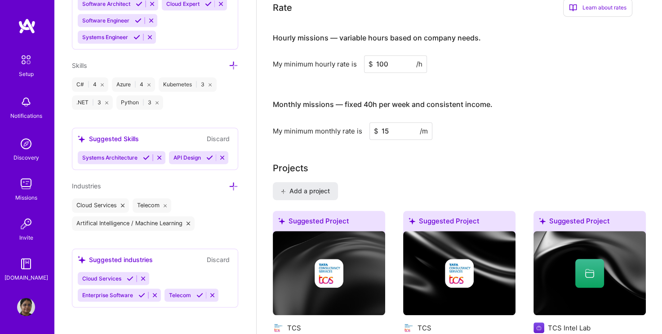
type input "1"
type input "15000"
click at [444, 146] on div "Complete your profile to take the first step in unlocking full [DOMAIN_NAME] ac…" at bounding box center [459, 304] width 373 height 1606
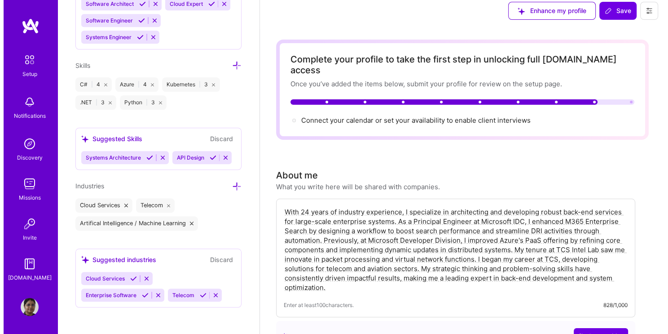
scroll to position [0, 0]
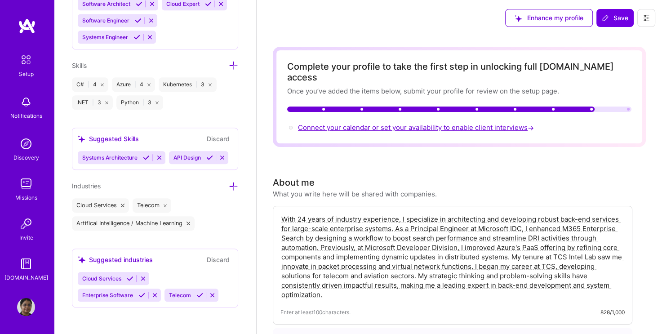
click at [447, 123] on span "Connect your calendar or set your availability to enable client interviews →" at bounding box center [417, 127] width 238 height 9
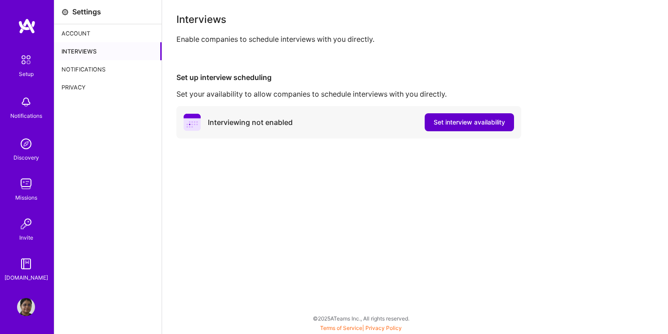
click at [461, 122] on span "Set interview availability" at bounding box center [469, 122] width 71 height 9
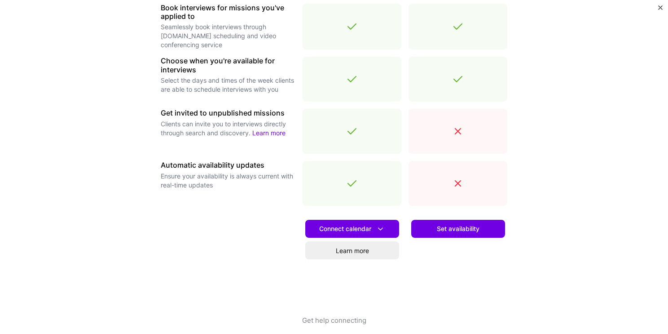
scroll to position [296, 0]
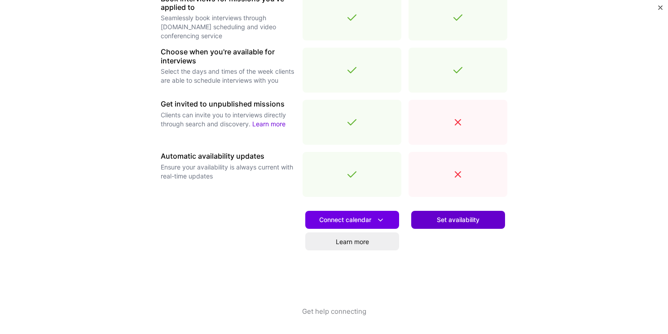
click at [460, 217] on span "Set availability" at bounding box center [458, 219] width 43 height 9
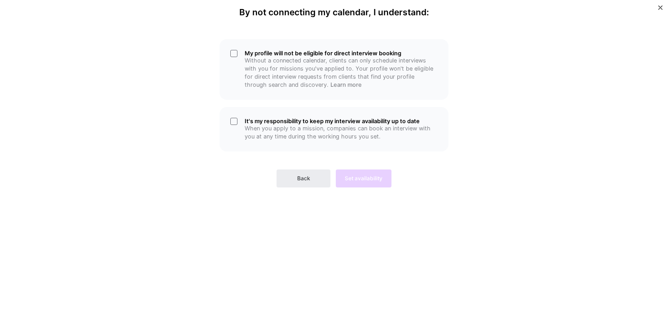
scroll to position [0, 0]
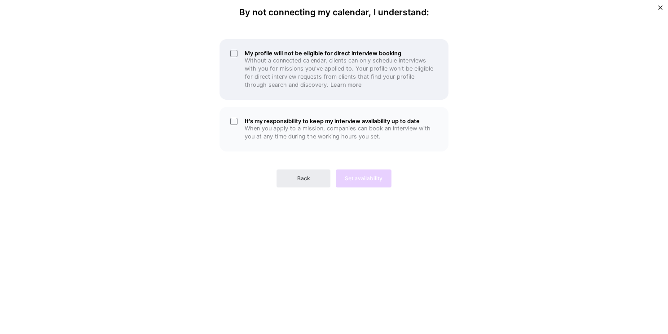
click at [236, 53] on div "My profile will not be eligible for direct interview booking Without a connecte…" at bounding box center [334, 69] width 229 height 61
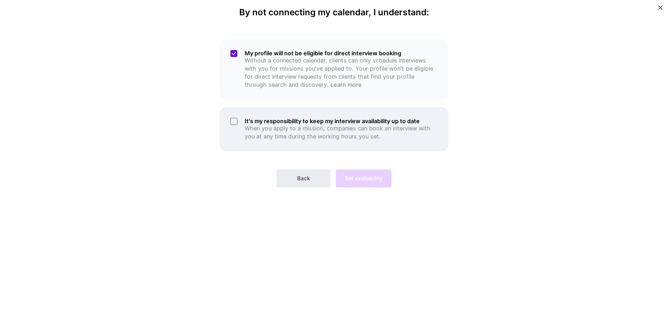
click at [232, 120] on div "It's my responsibility to keep my interview availability up to date When you ap…" at bounding box center [334, 129] width 229 height 44
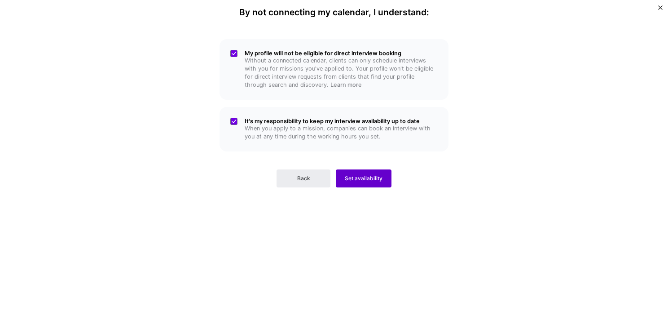
click at [374, 173] on button "Set availability" at bounding box center [364, 178] width 56 height 18
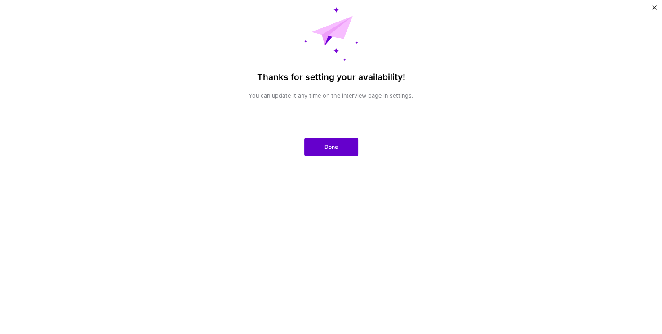
click at [332, 141] on button "Done" at bounding box center [331, 147] width 54 height 18
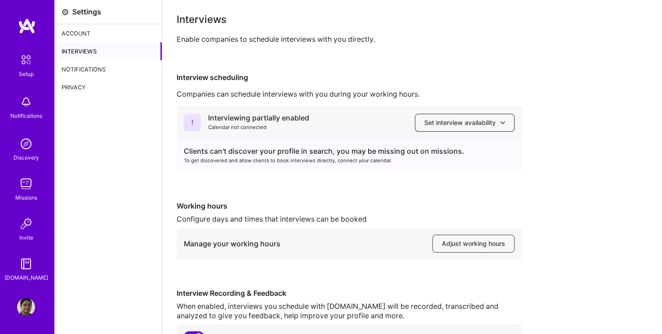
click at [444, 120] on span "Set interview availability" at bounding box center [464, 122] width 81 height 9
click at [554, 130] on div "Interviewing partially enabled Calendar not connected Set interview availabilit…" at bounding box center [412, 227] width 471 height 243
click at [456, 245] on span "Adjust working hours" at bounding box center [473, 243] width 63 height 9
click at [79, 30] on div "Account" at bounding box center [107, 33] width 107 height 18
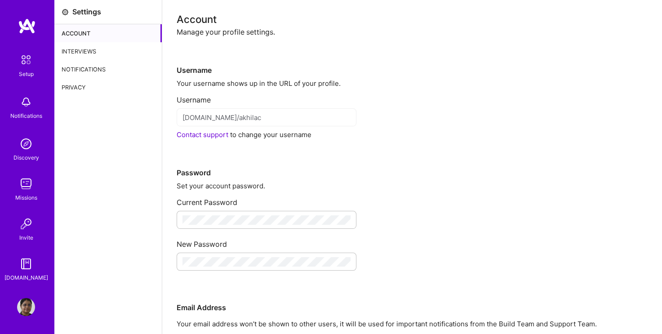
click at [26, 56] on img at bounding box center [26, 59] width 19 height 19
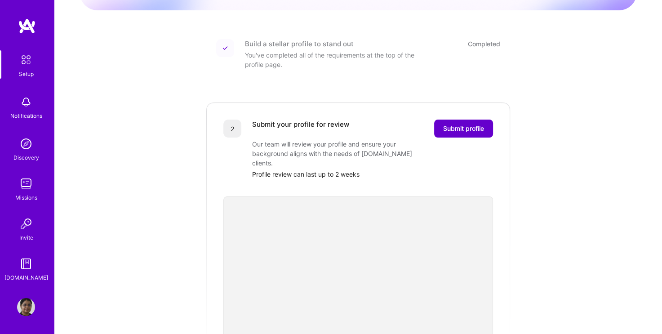
scroll to position [90, 0]
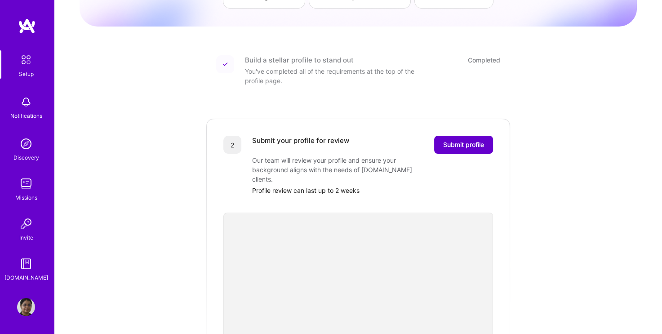
click at [451, 140] on span "Submit profile" at bounding box center [463, 144] width 41 height 9
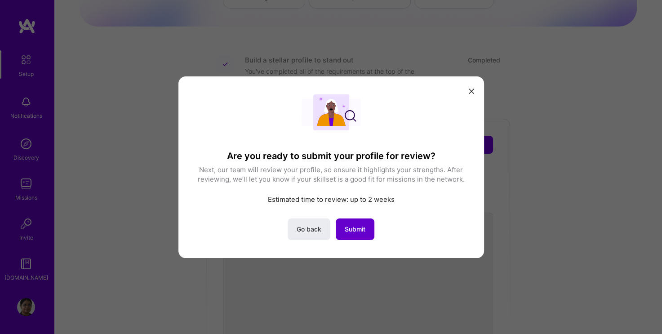
click at [356, 232] on span "Submit" at bounding box center [355, 228] width 21 height 9
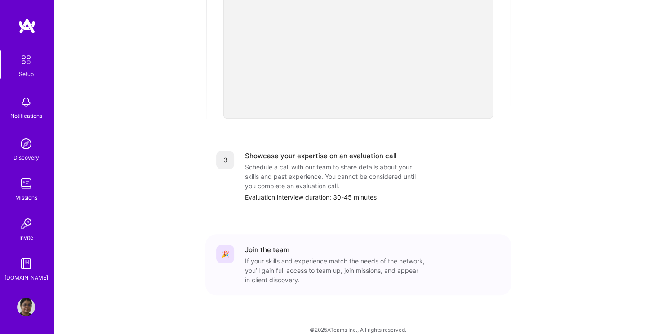
scroll to position [319, 0]
click at [599, 189] on div "Getting started as an [DOMAIN_NAME] Builder Complete the steps below to request…" at bounding box center [358, 12] width 557 height 650
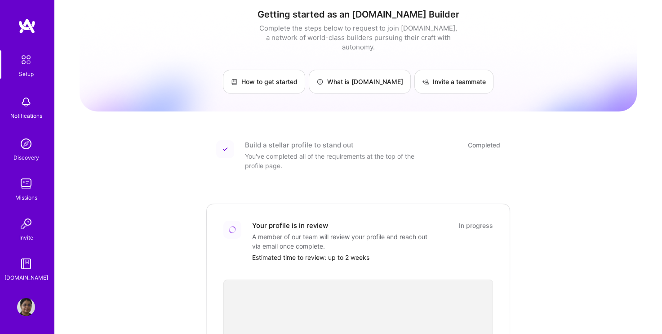
scroll to position [0, 0]
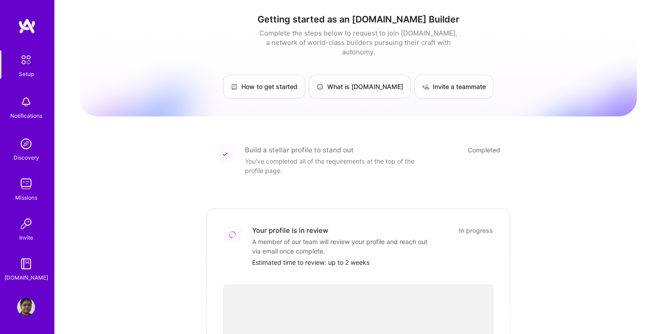
click at [28, 58] on img at bounding box center [26, 59] width 19 height 19
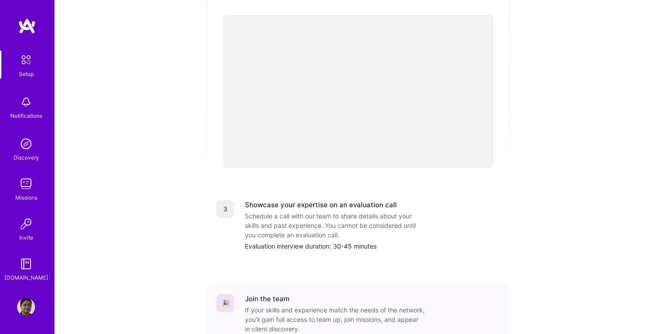
scroll to position [270, 0]
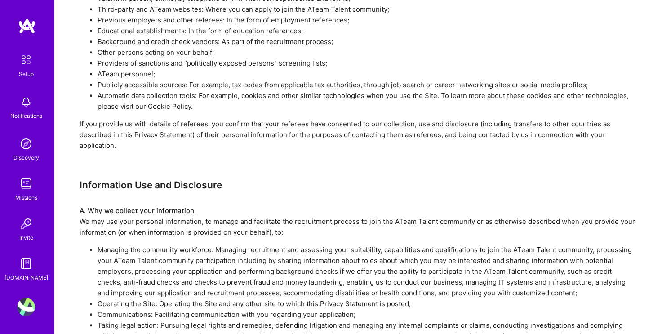
scroll to position [629, 0]
